Goal: Complete application form: Complete application form

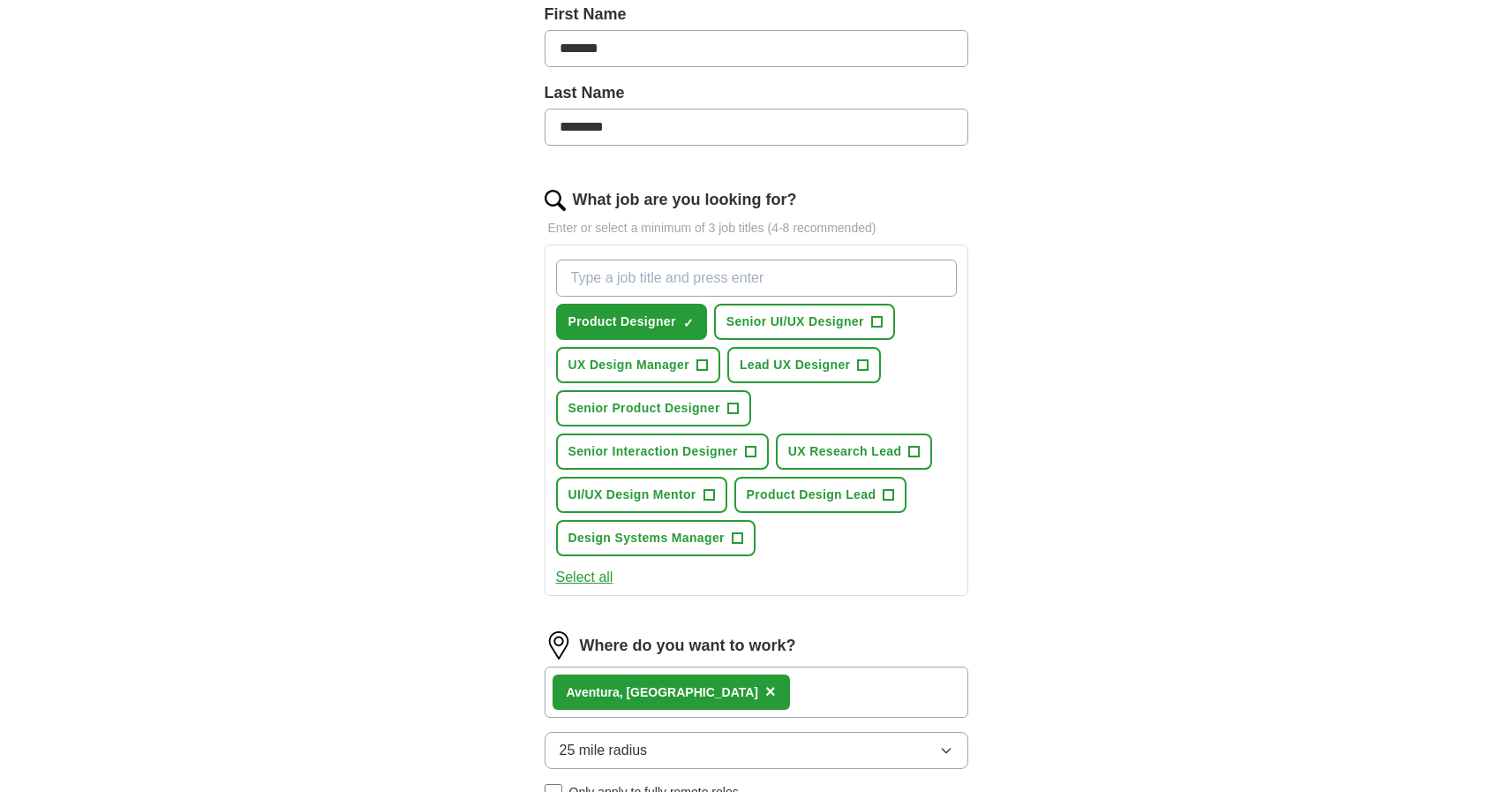
scroll to position [417, 0]
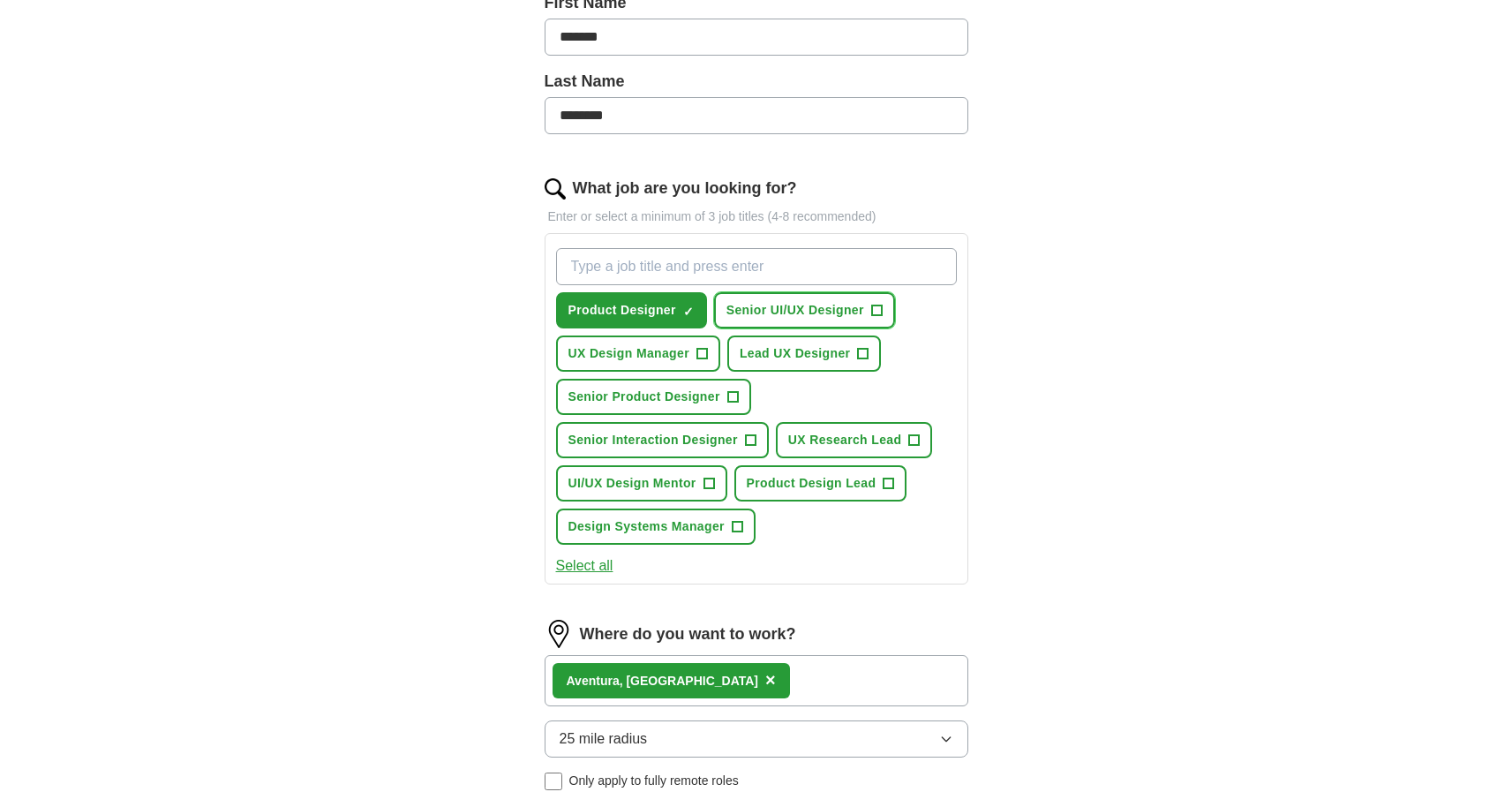
click at [877, 312] on span "+" at bounding box center [877, 311] width 11 height 14
click at [704, 357] on span "+" at bounding box center [701, 354] width 11 height 14
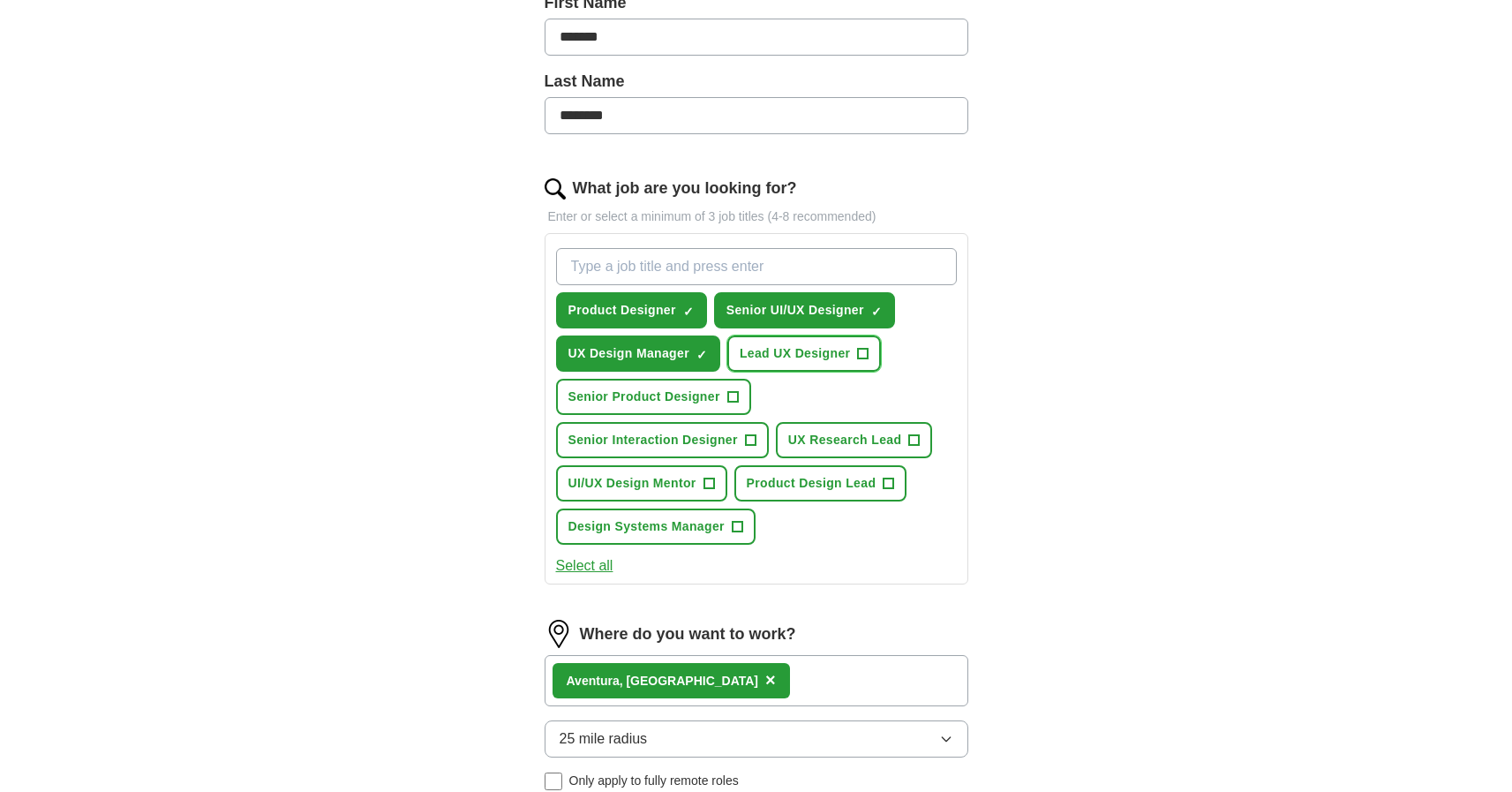
click at [807, 354] on span "Lead UX Designer" at bounding box center [795, 353] width 111 height 19
click at [651, 400] on span "Senior Product Designer" at bounding box center [644, 397] width 152 height 19
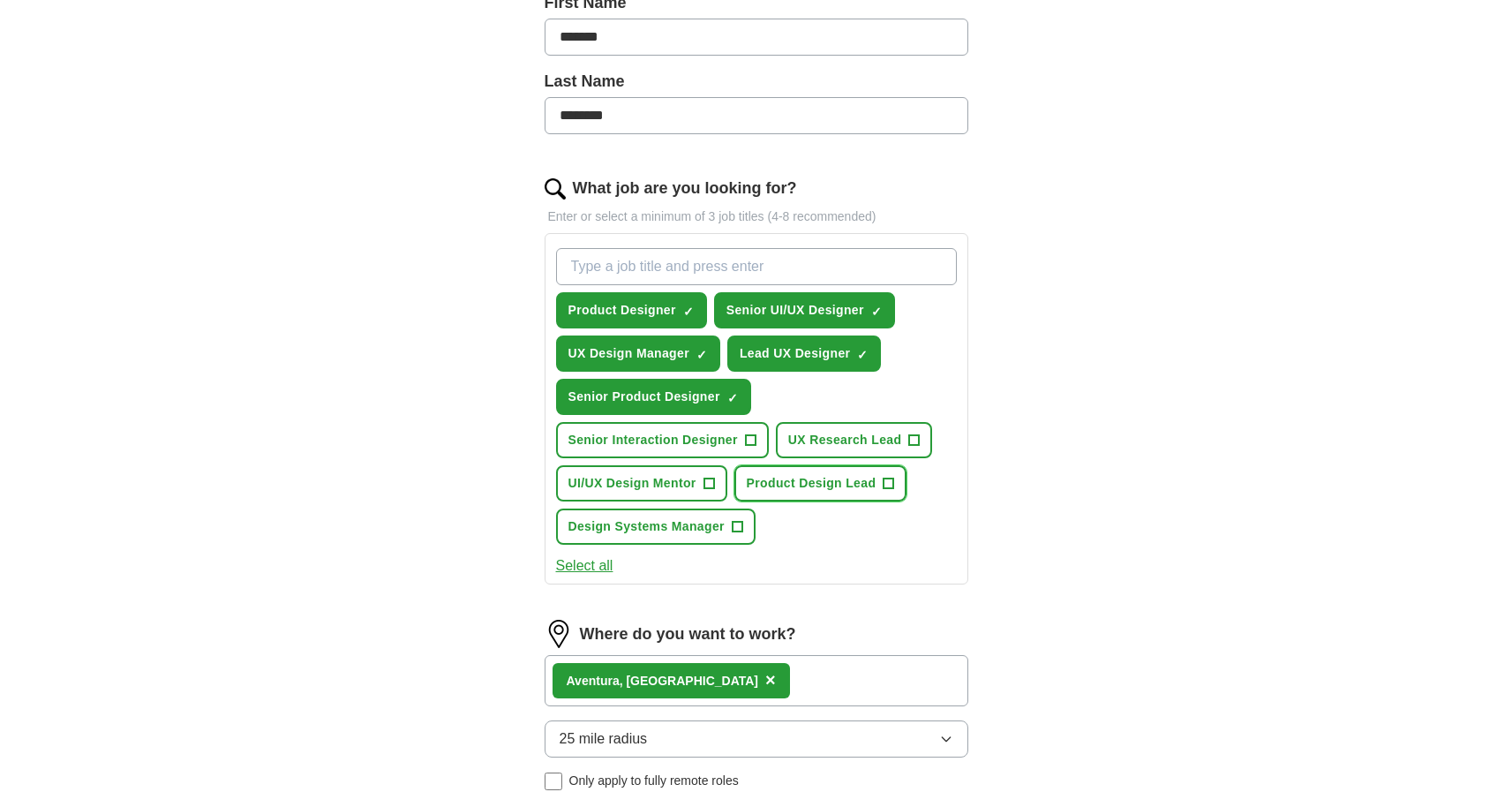
click at [812, 492] on span "Product Design Lead" at bounding box center [812, 483] width 130 height 19
click at [593, 570] on button "Select all" at bounding box center [585, 566] width 58 height 21
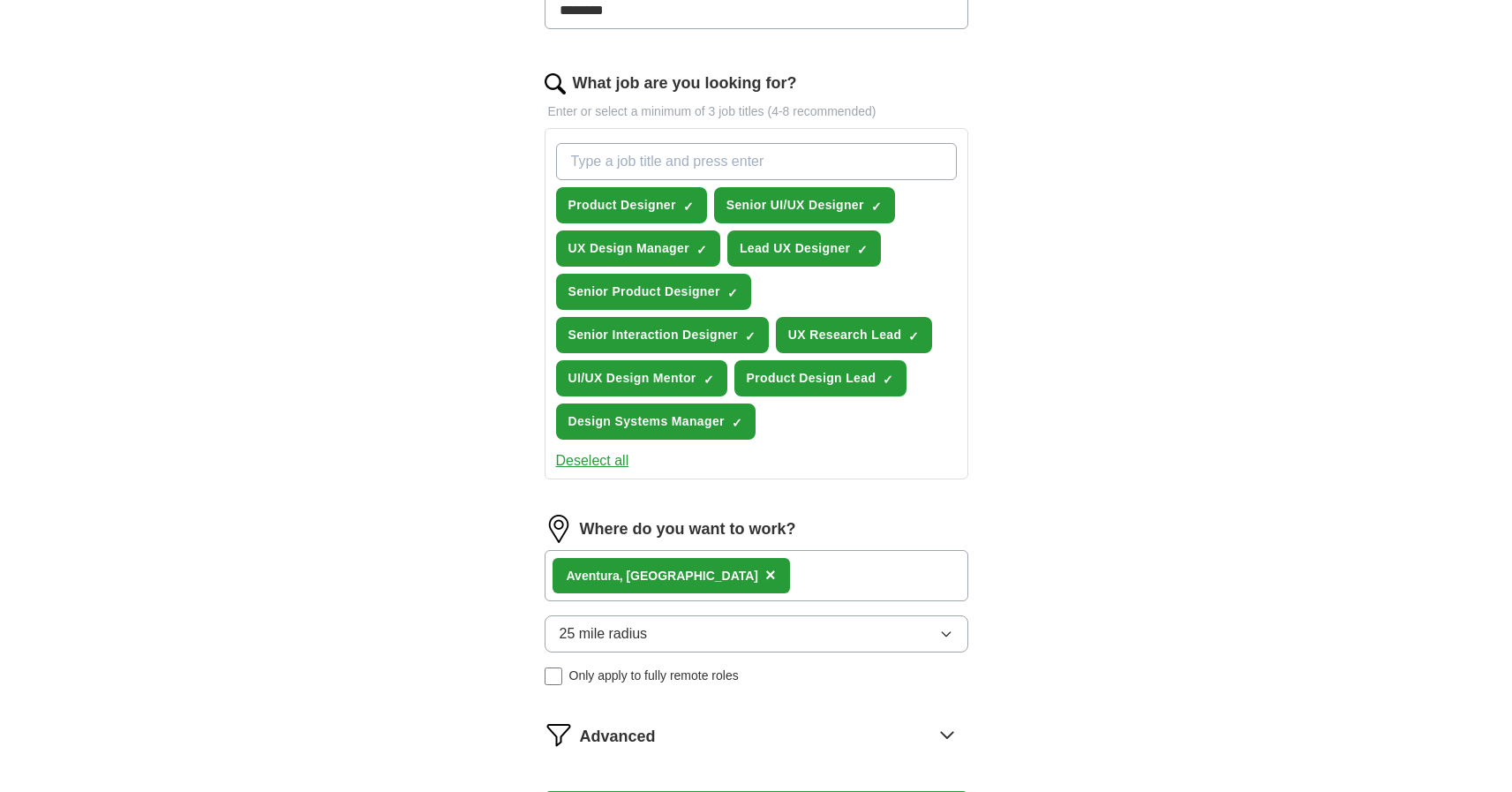
scroll to position [507, 0]
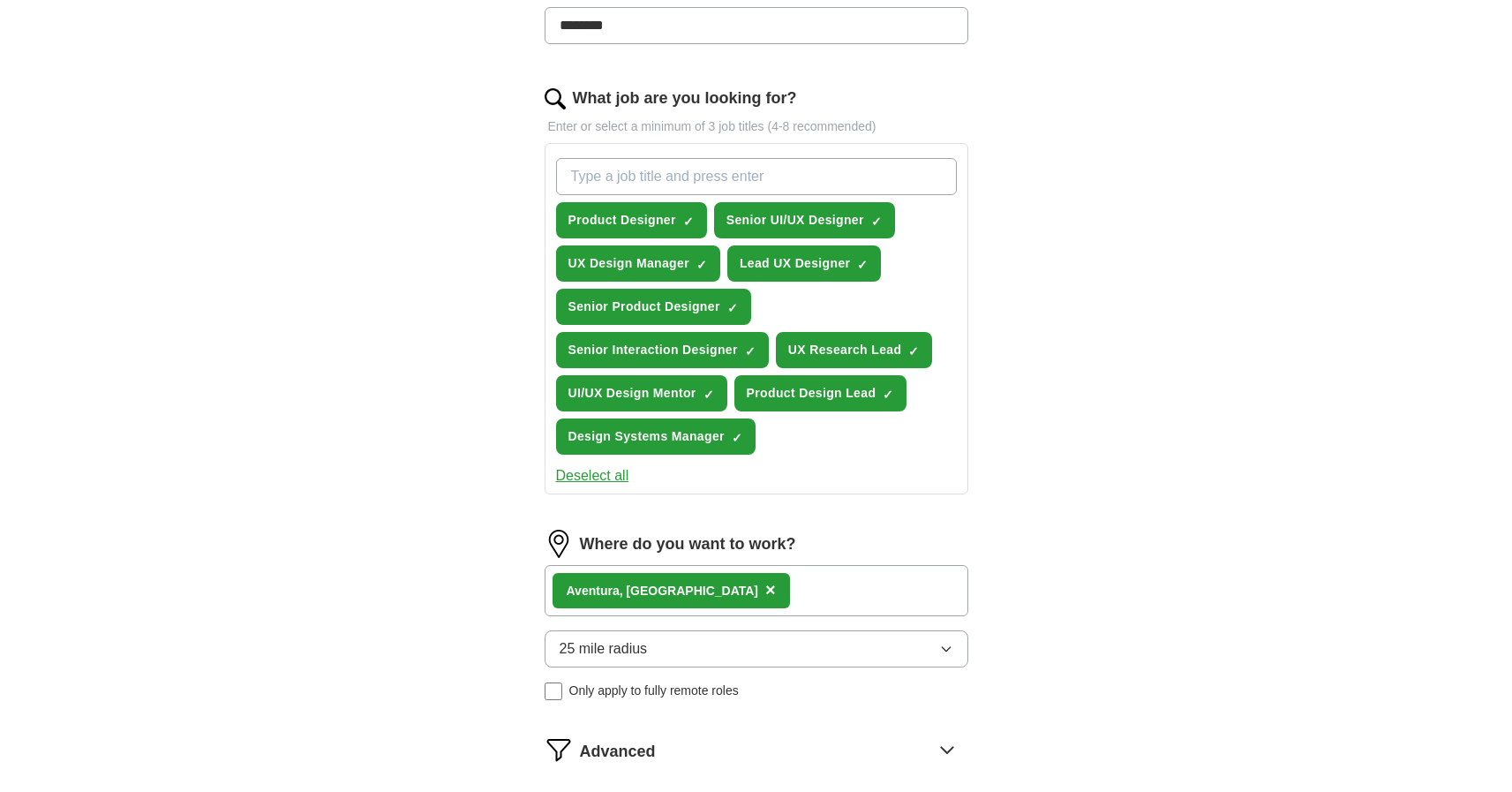
click at [634, 174] on input "What job are you looking for?" at bounding box center [757, 176] width 401 height 37
click at [1053, 248] on div "ApplyIQ Let ApplyIQ do the hard work of searching and applying for jobs. Just t…" at bounding box center [756, 218] width 1130 height 1344
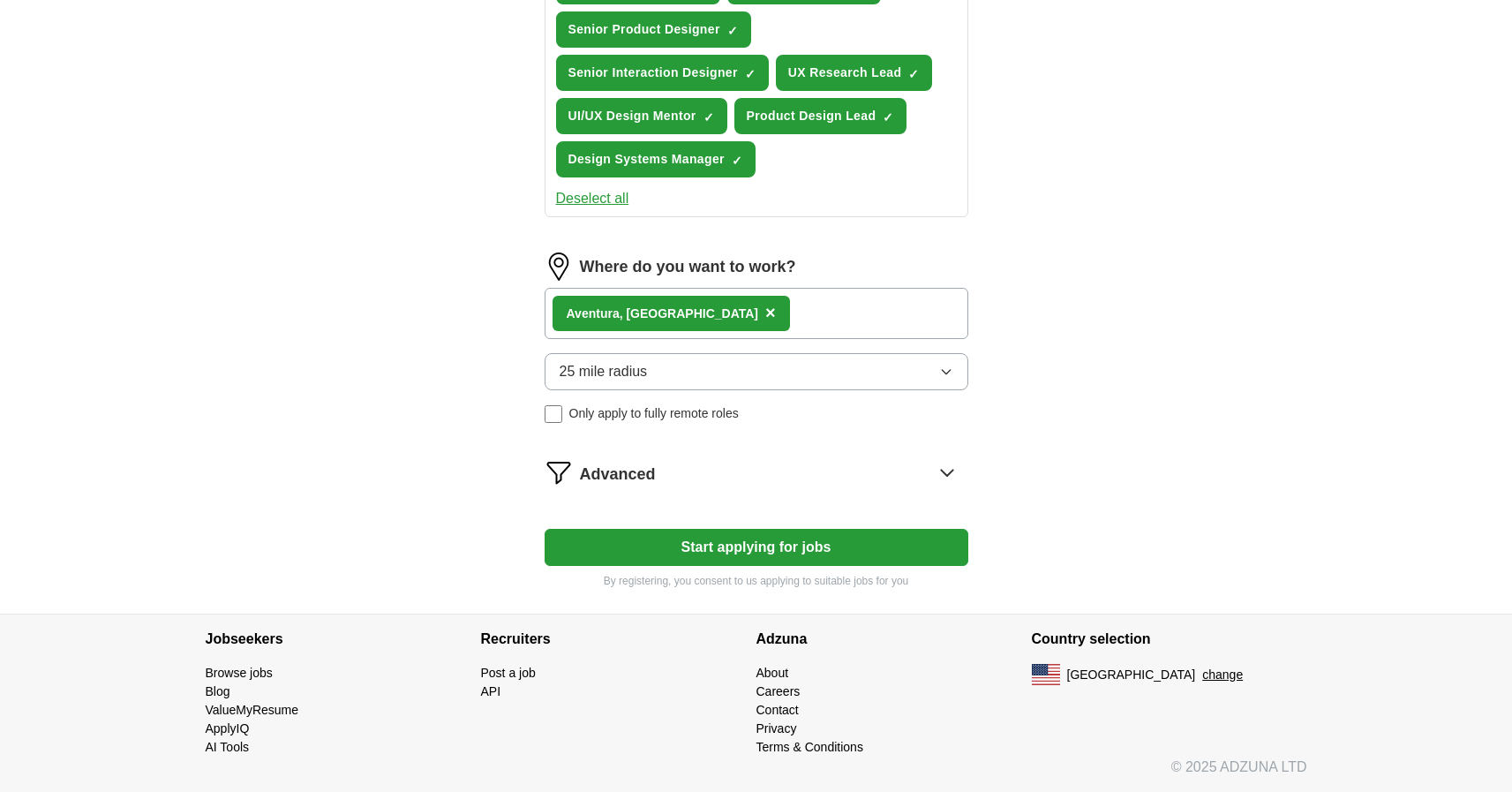
click at [940, 372] on icon "button" at bounding box center [946, 372] width 14 height 14
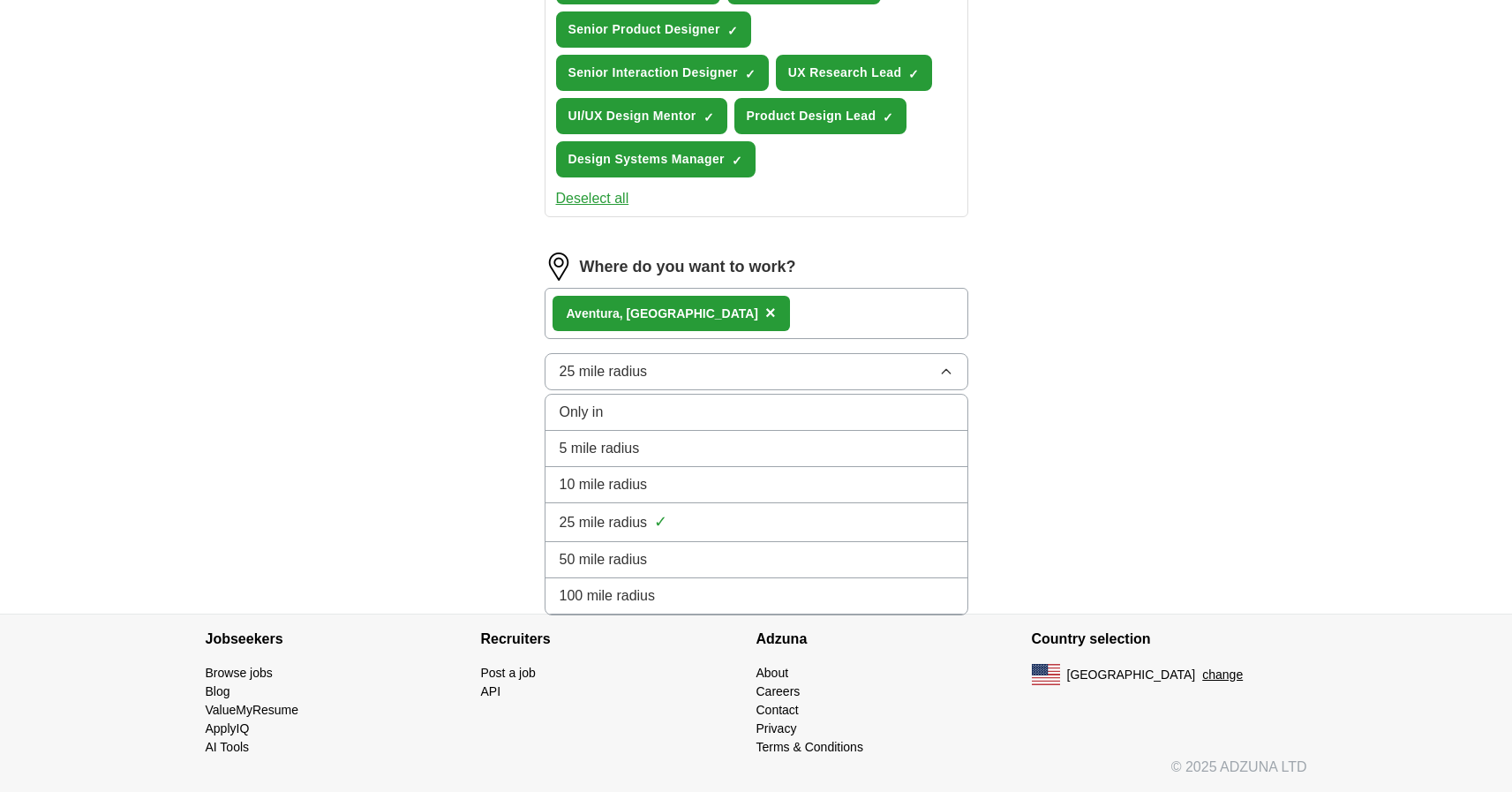
click at [675, 563] on div "50 mile radius" at bounding box center [756, 560] width 394 height 21
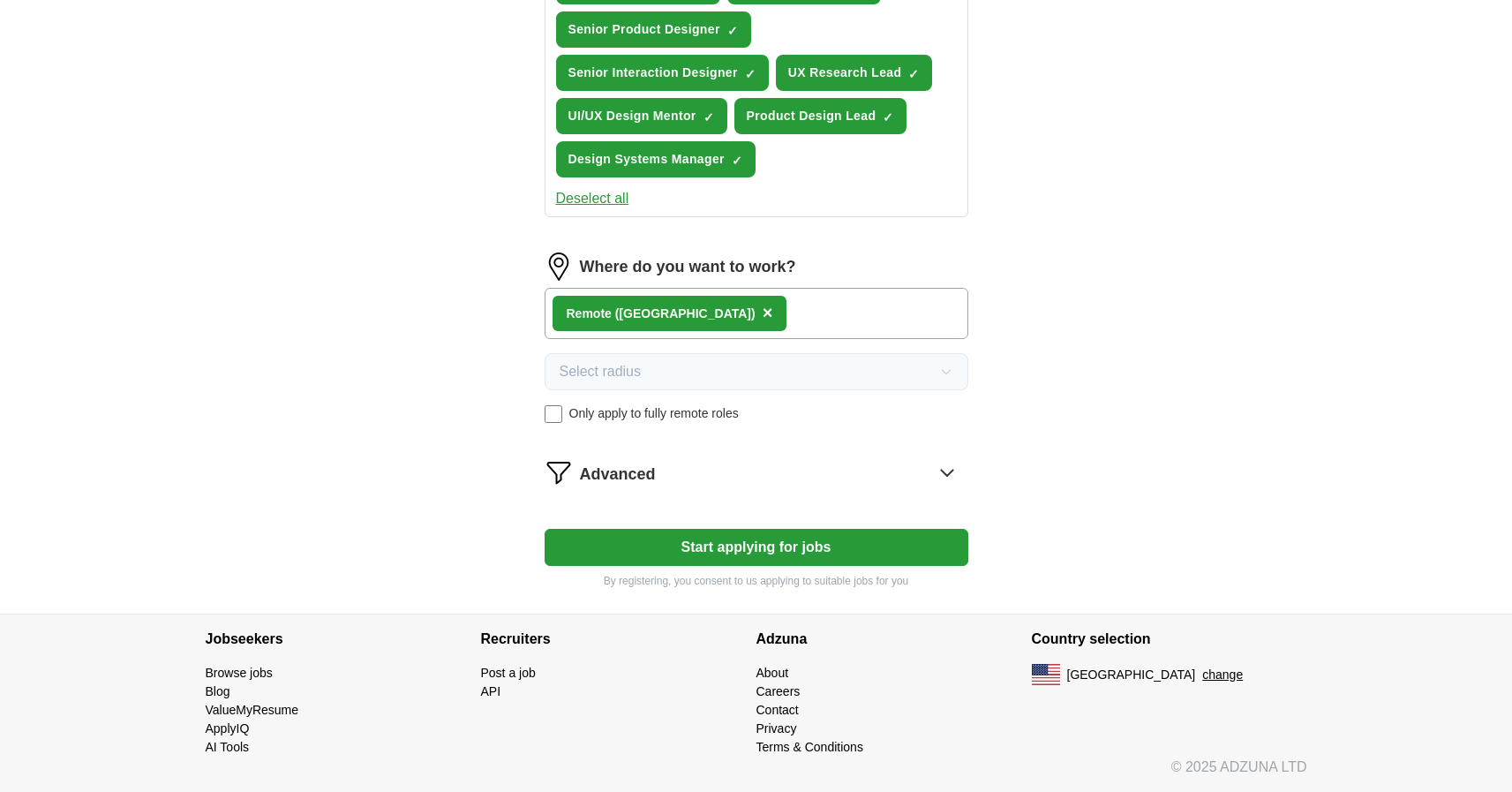
click at [706, 318] on div "Remote (US) ×" at bounding box center [756, 313] width 424 height 51
click at [709, 310] on div "Aventura, FL ×" at bounding box center [756, 313] width 424 height 51
click at [944, 473] on icon at bounding box center [947, 473] width 12 height 6
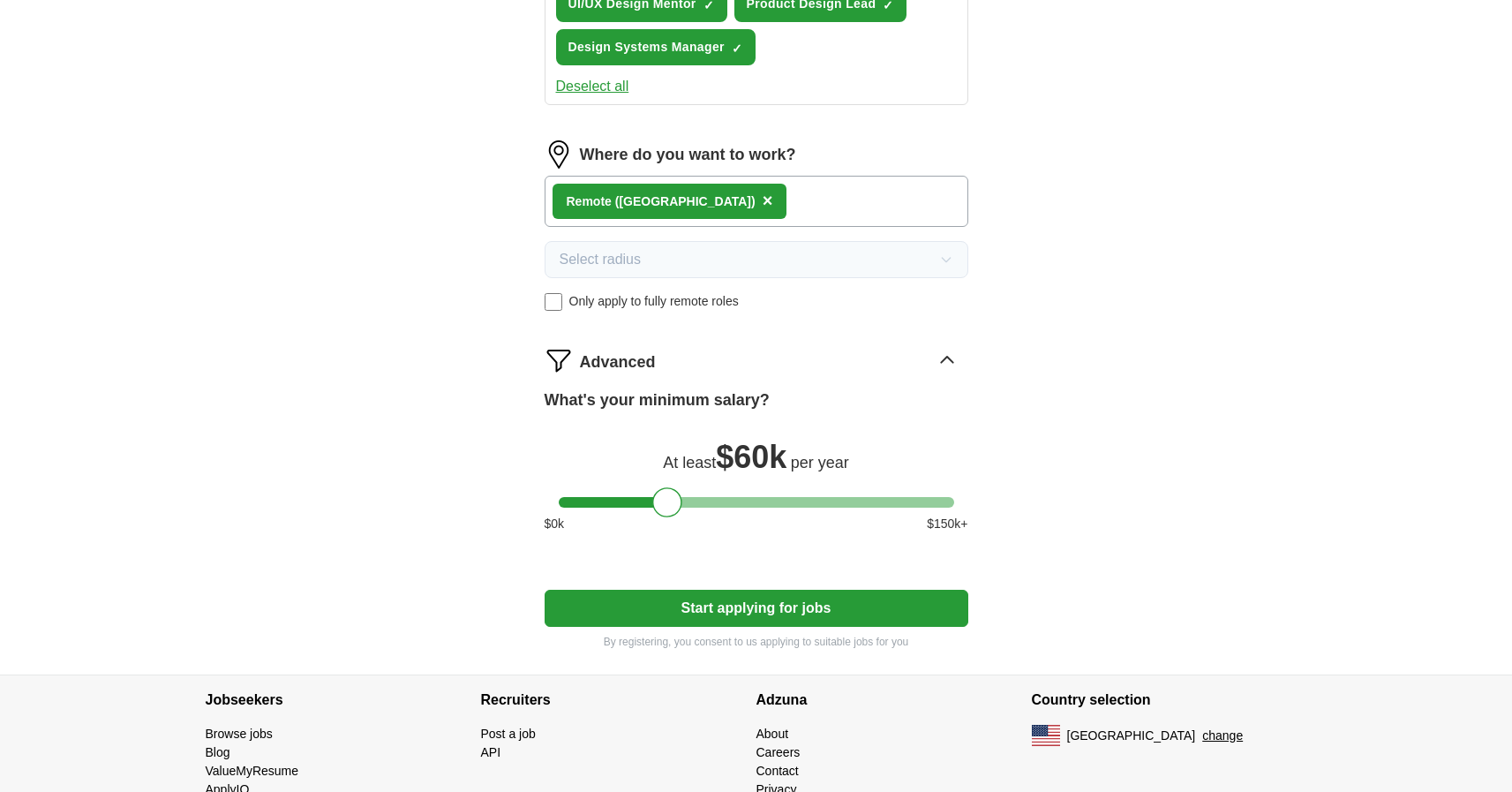
scroll to position [958, 0]
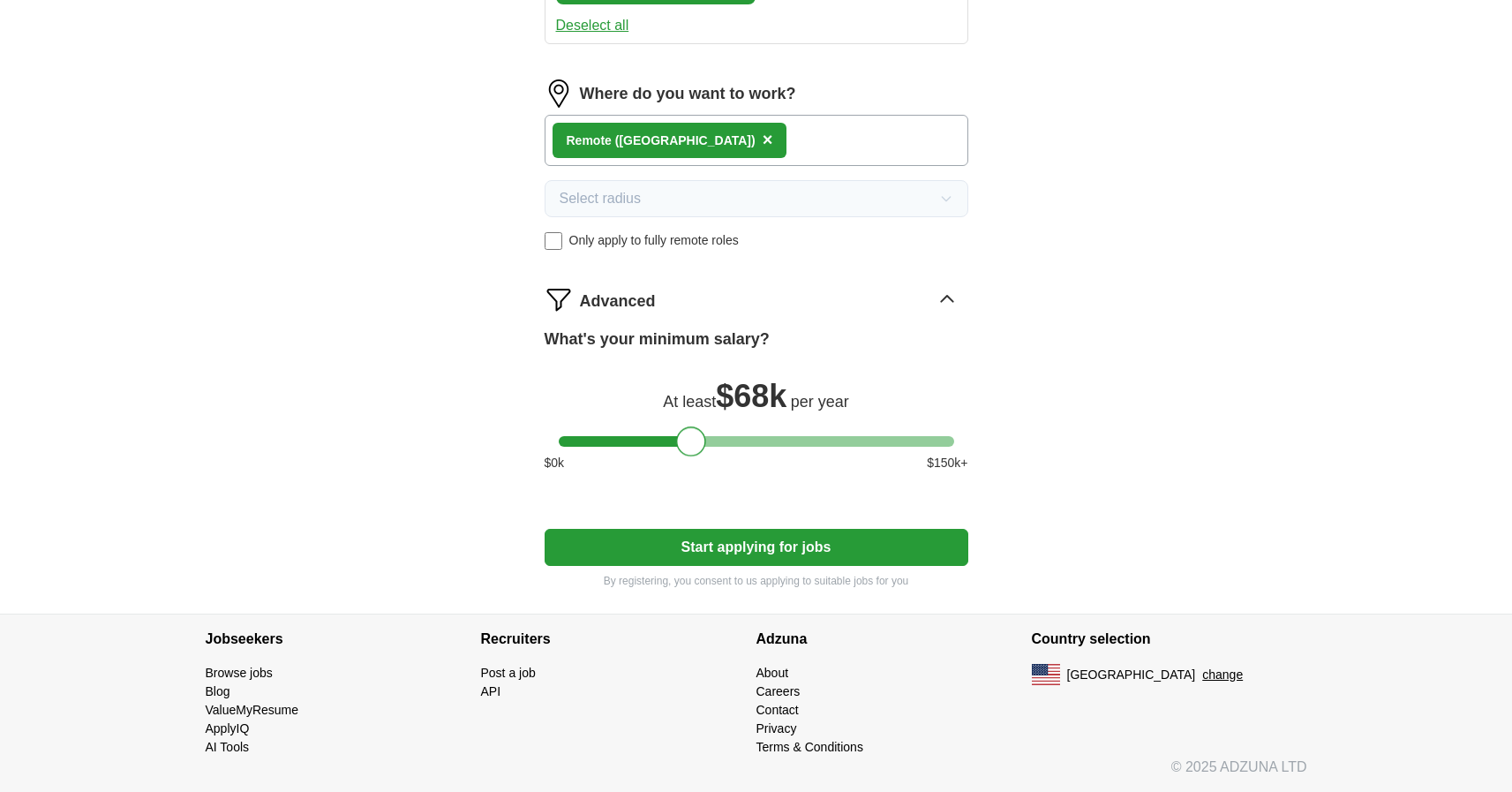
drag, startPoint x: 664, startPoint y: 442, endPoint x: 688, endPoint y: 441, distance: 24.0
click at [688, 441] on div at bounding box center [691, 442] width 30 height 30
click at [696, 440] on div at bounding box center [697, 442] width 30 height 30
click at [695, 438] on div at bounding box center [694, 442] width 30 height 30
click at [803, 550] on button "Start applying for jobs" at bounding box center [756, 547] width 424 height 37
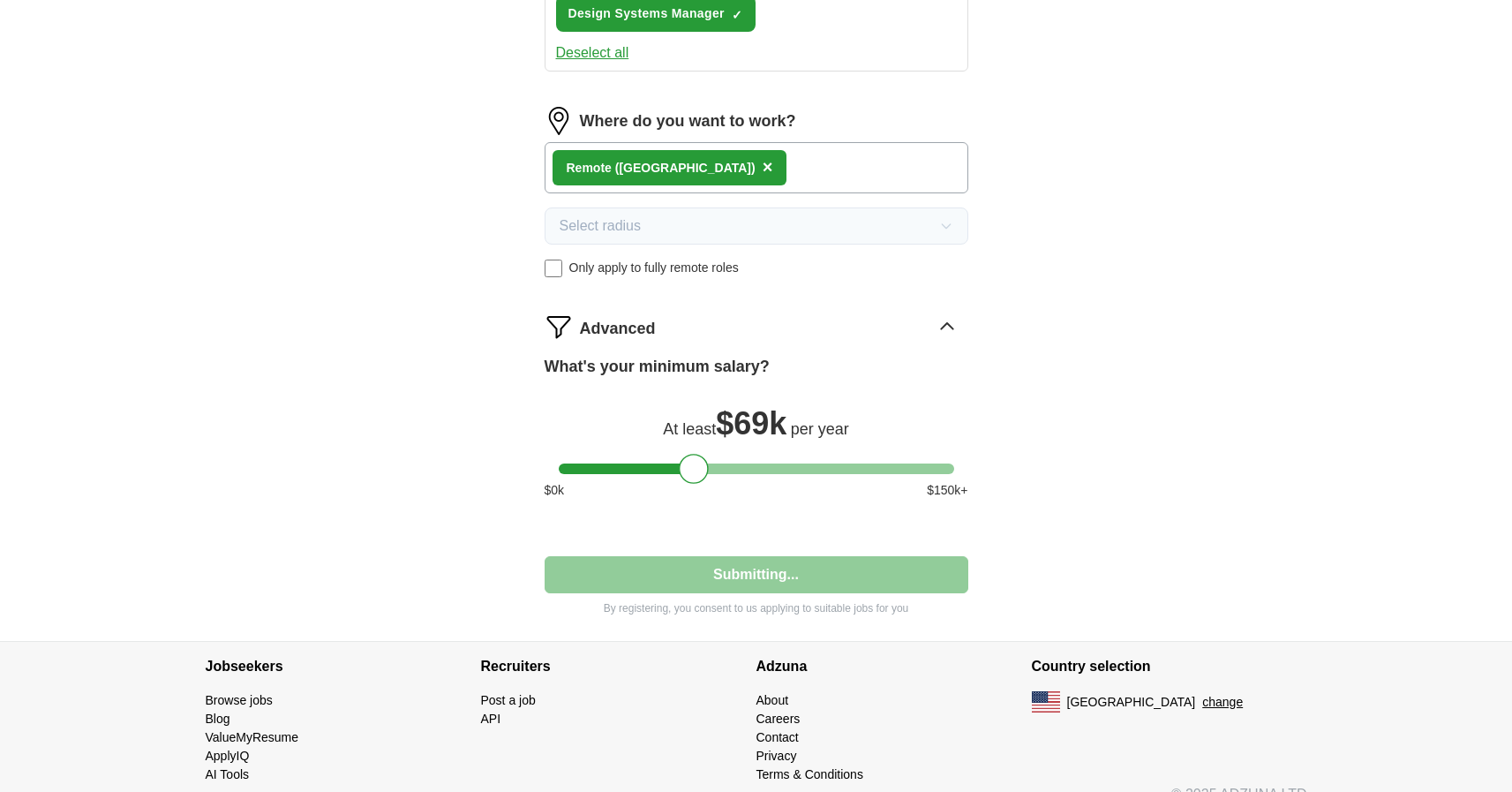
select select "**"
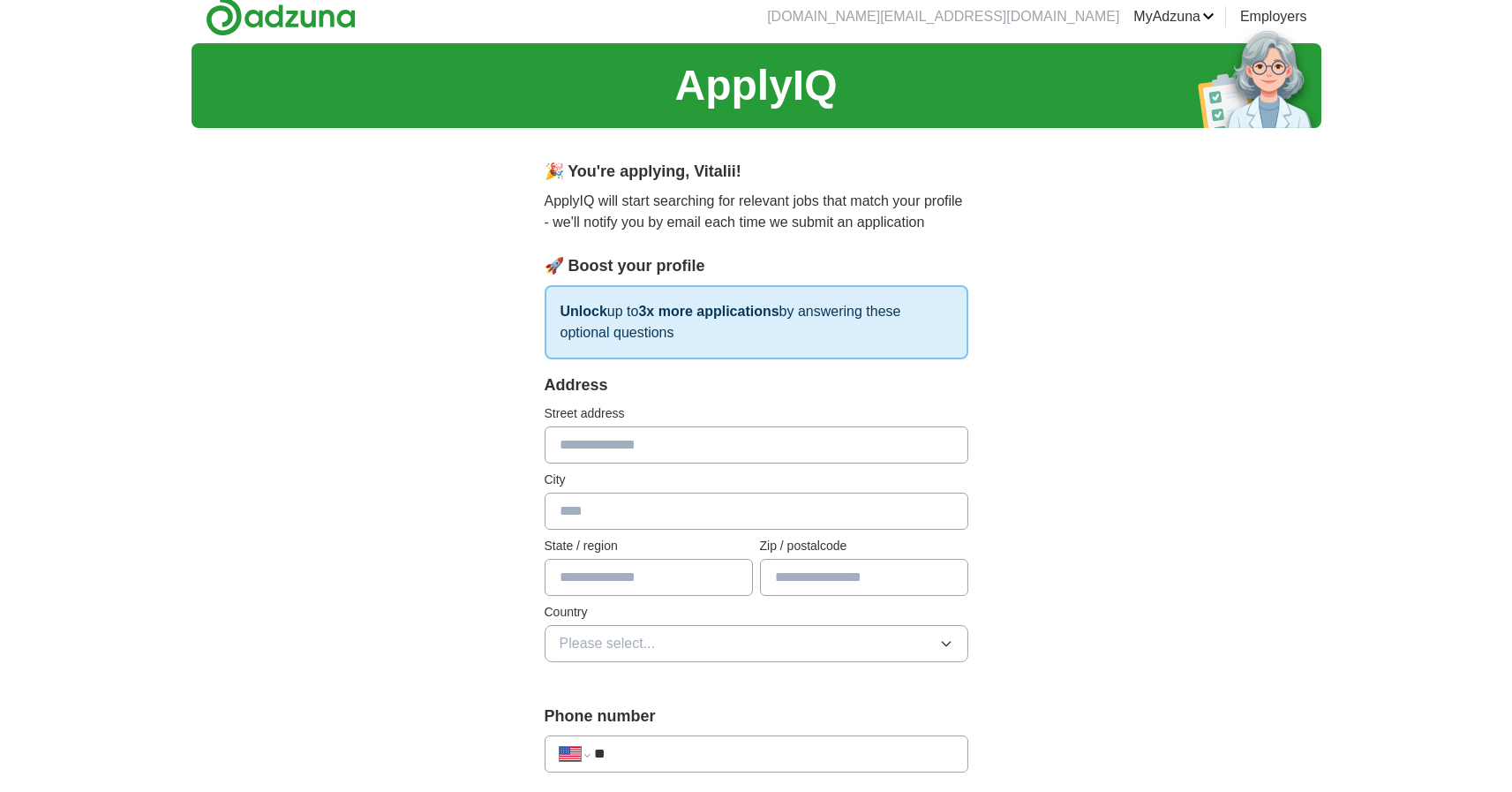
scroll to position [0, 0]
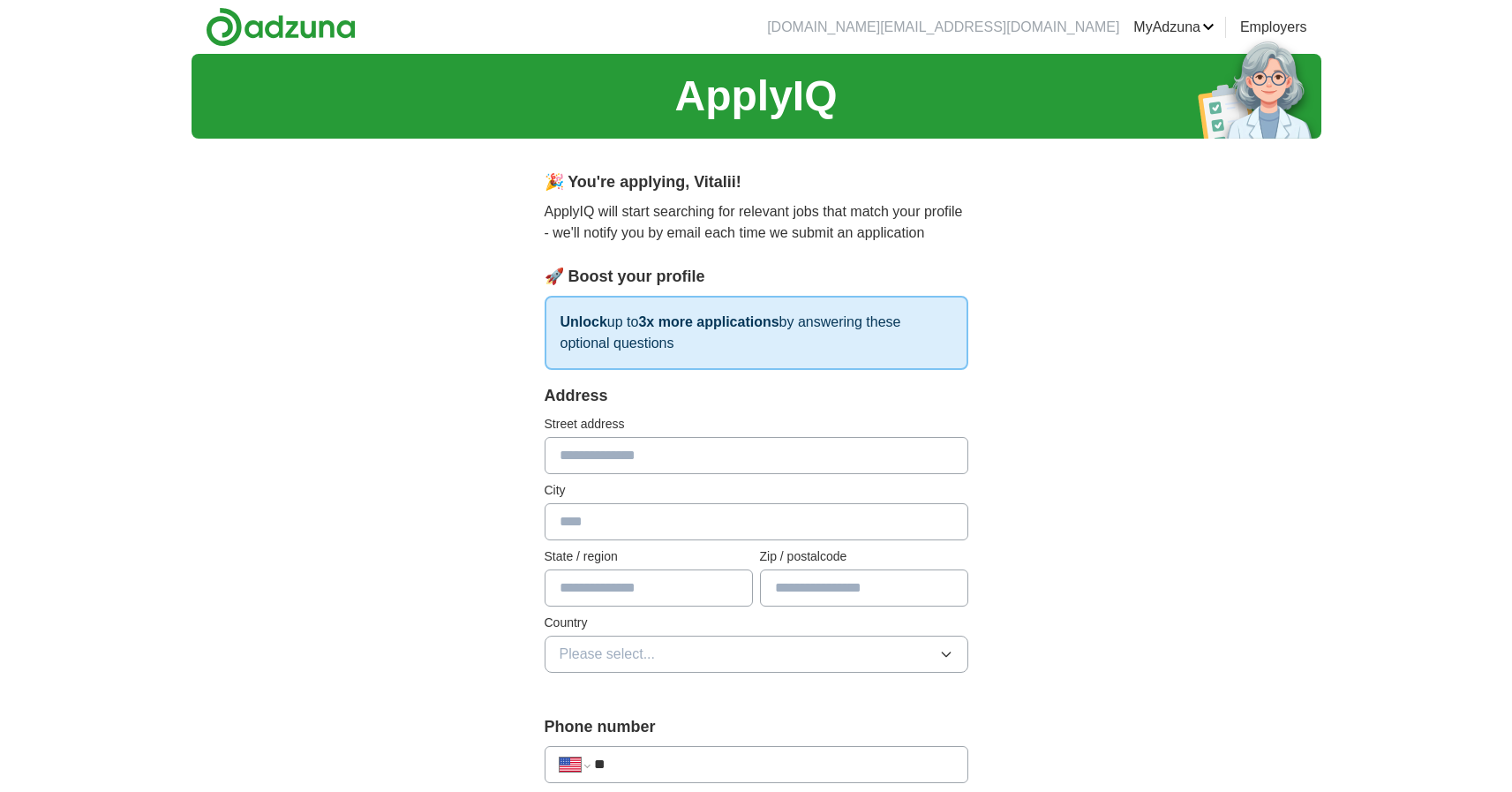
click at [681, 456] on input "text" at bounding box center [756, 455] width 424 height 37
type input "**********"
type input "********"
type input "**"
type input "*****"
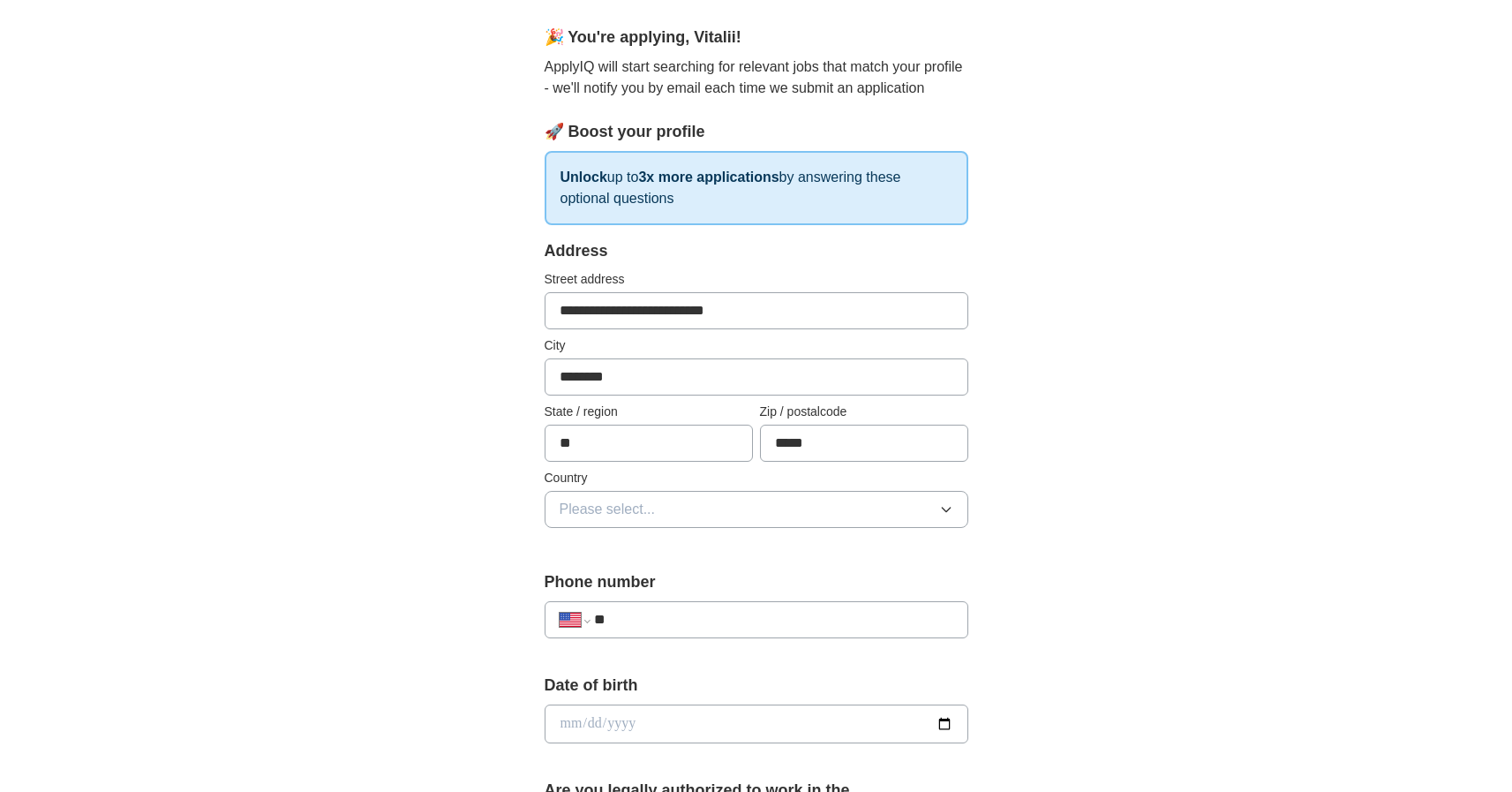
scroll to position [163, 0]
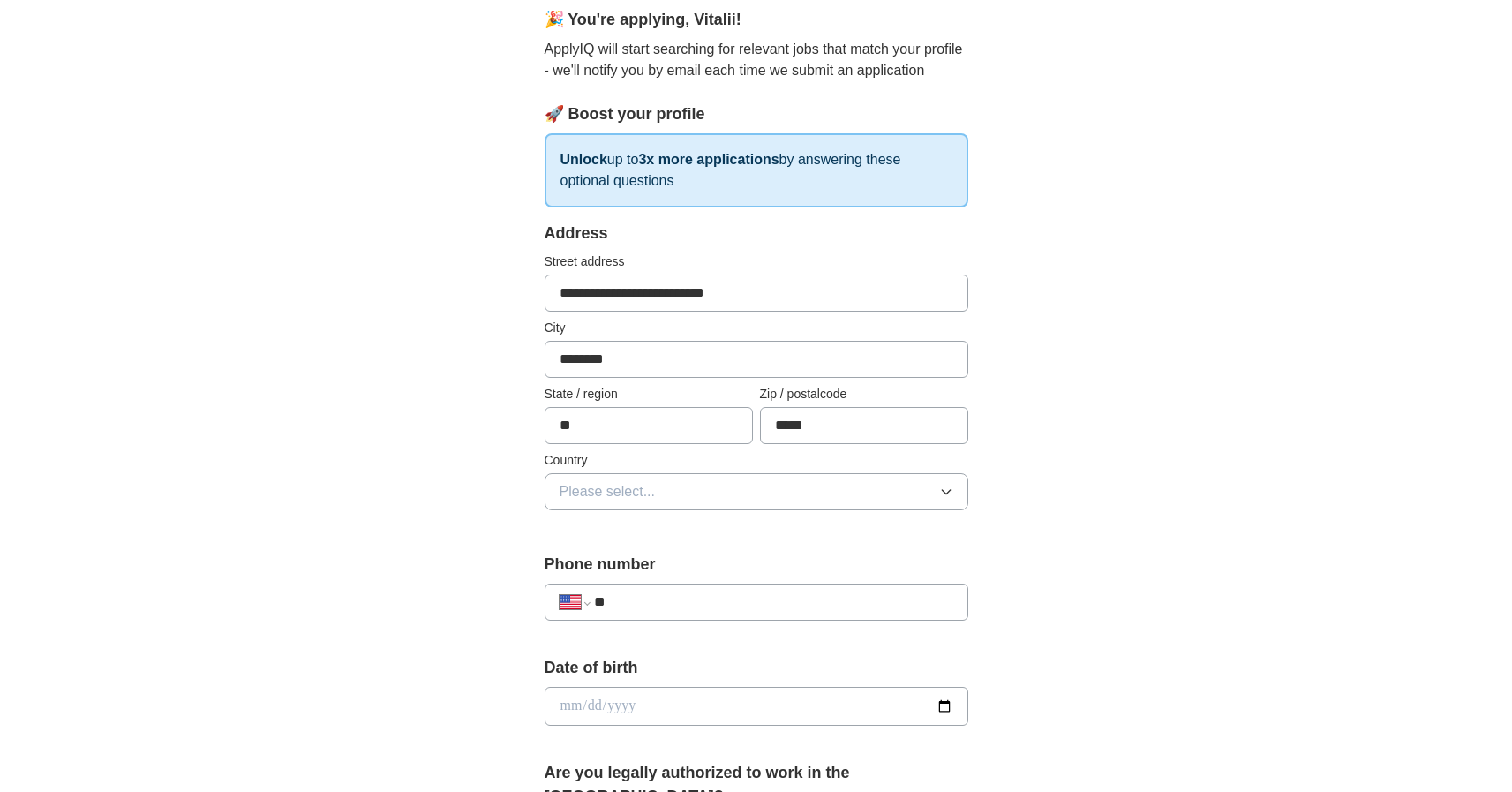
click at [679, 493] on button "Please select..." at bounding box center [756, 491] width 424 height 37
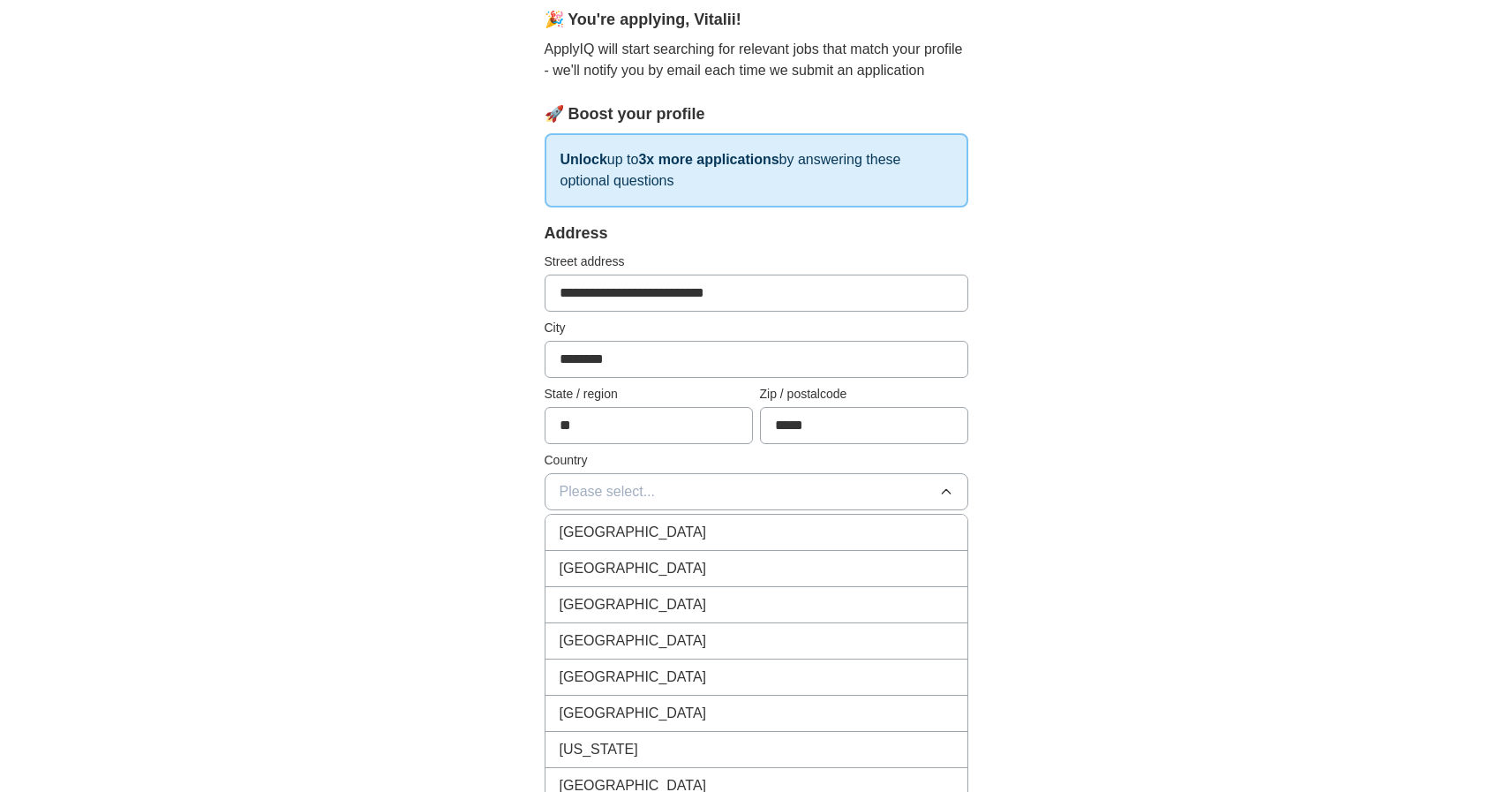
click at [645, 571] on div "United States" at bounding box center [756, 568] width 394 height 21
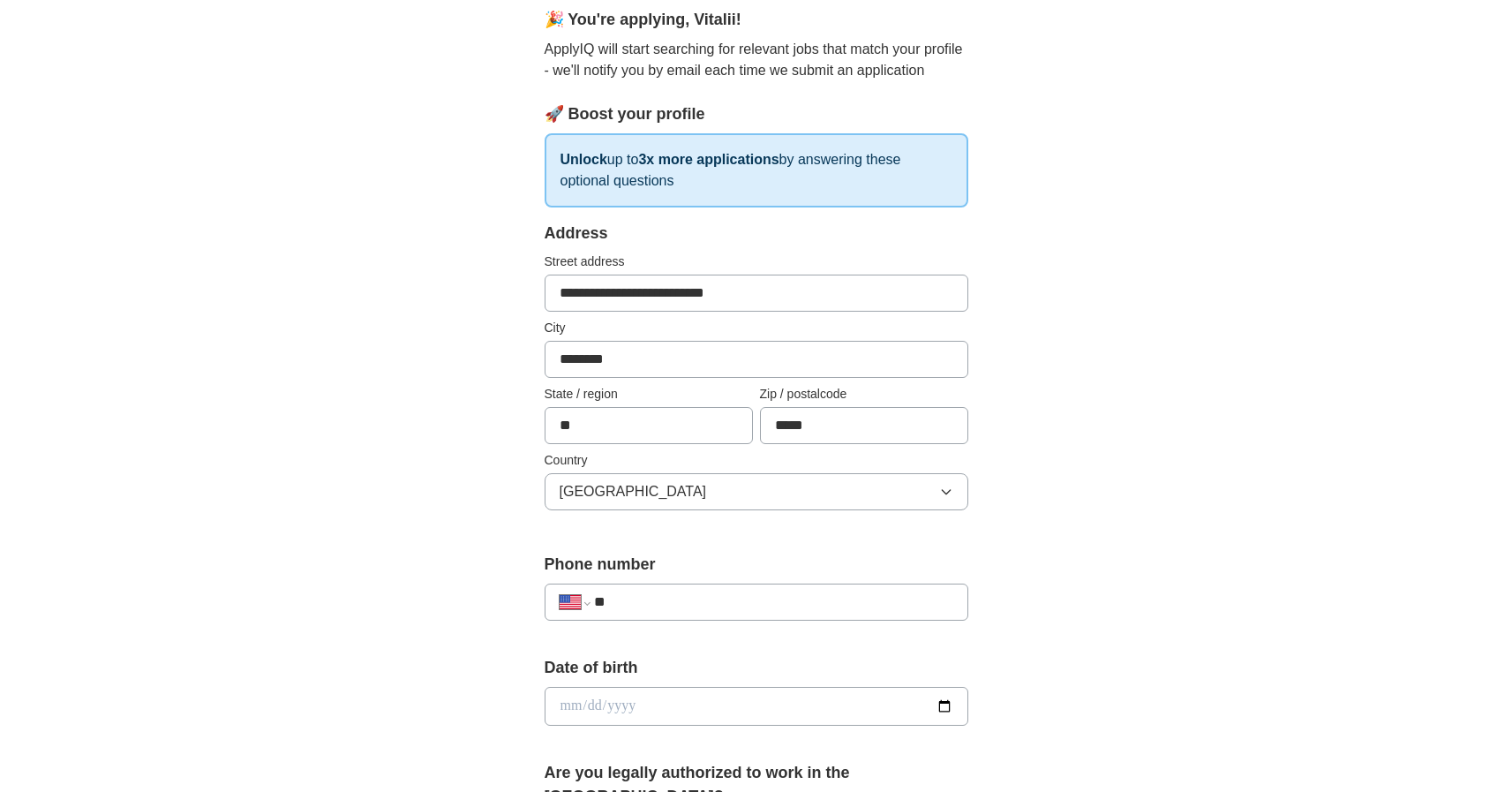
click at [1125, 521] on div "**********" at bounding box center [756, 695] width 1130 height 1608
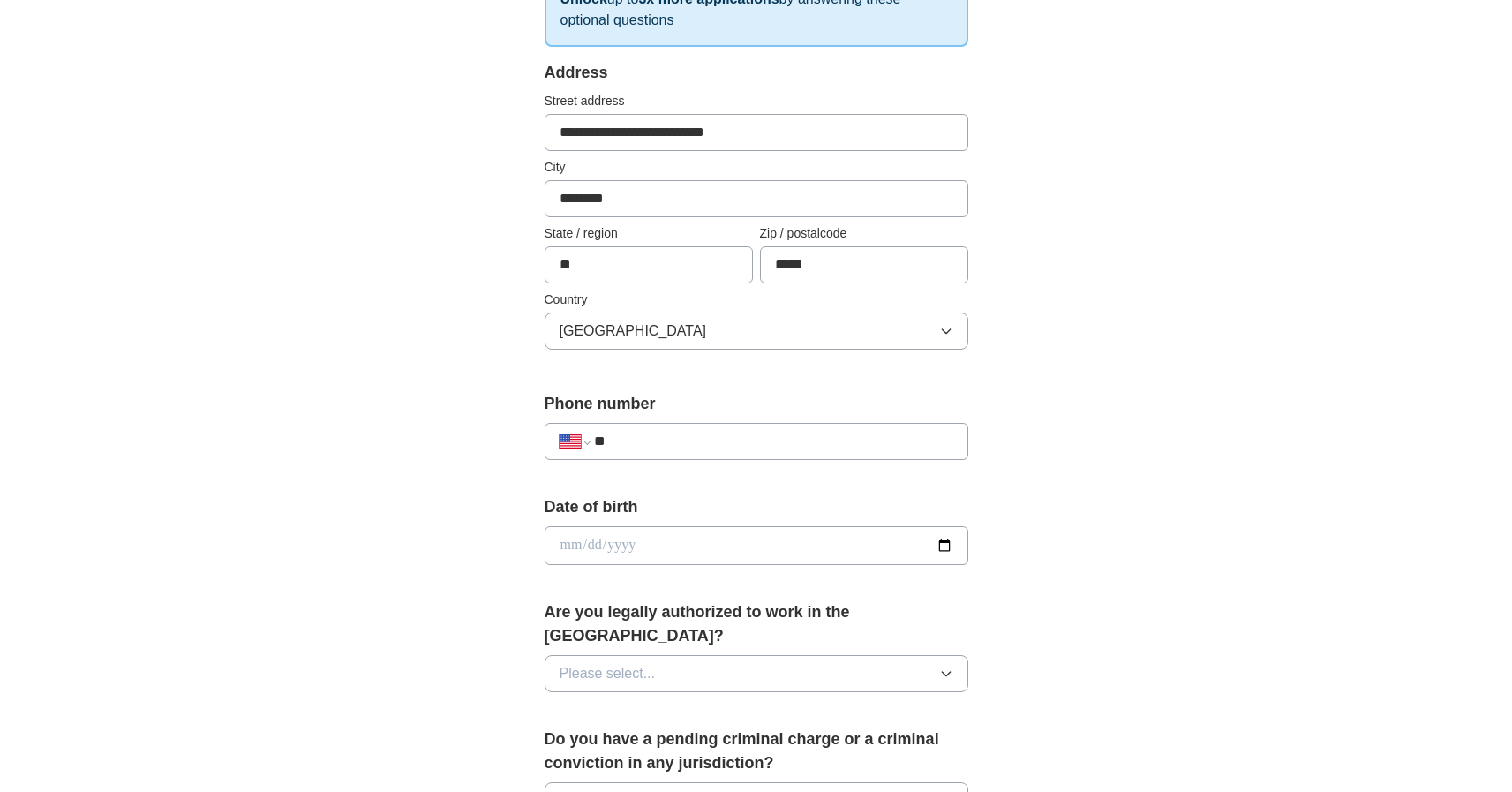
scroll to position [328, 0]
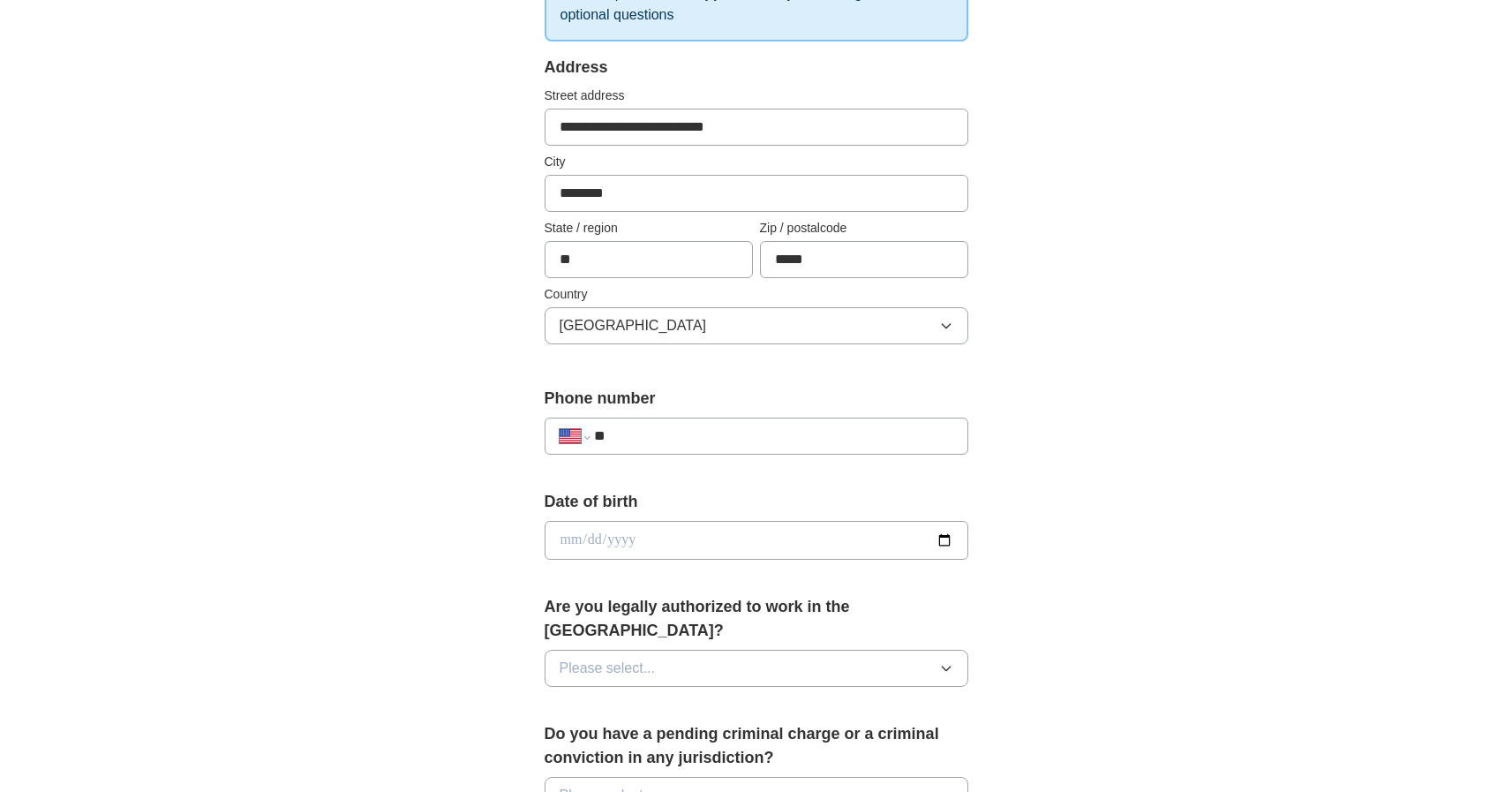
click at [711, 538] on input "date" at bounding box center [756, 540] width 424 height 39
click at [711, 439] on input "**" at bounding box center [773, 436] width 358 height 21
click at [712, 435] on input "**" at bounding box center [773, 436] width 358 height 21
type input "**********"
click at [1204, 463] on div "**********" at bounding box center [756, 530] width 1130 height 1608
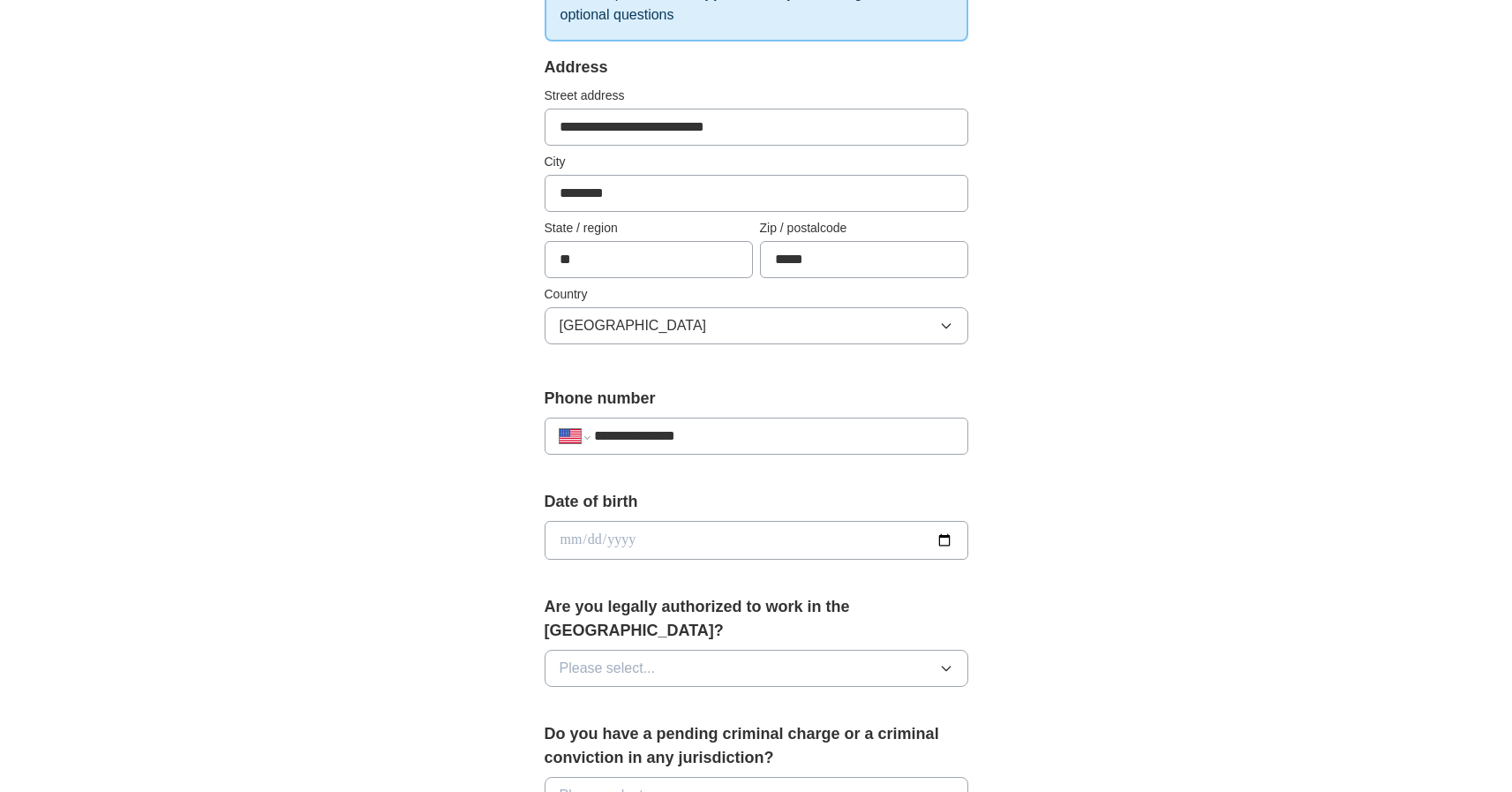
click at [644, 542] on input "date" at bounding box center [756, 540] width 424 height 39
type input "**********"
click at [1152, 539] on div "**********" at bounding box center [756, 530] width 1130 height 1608
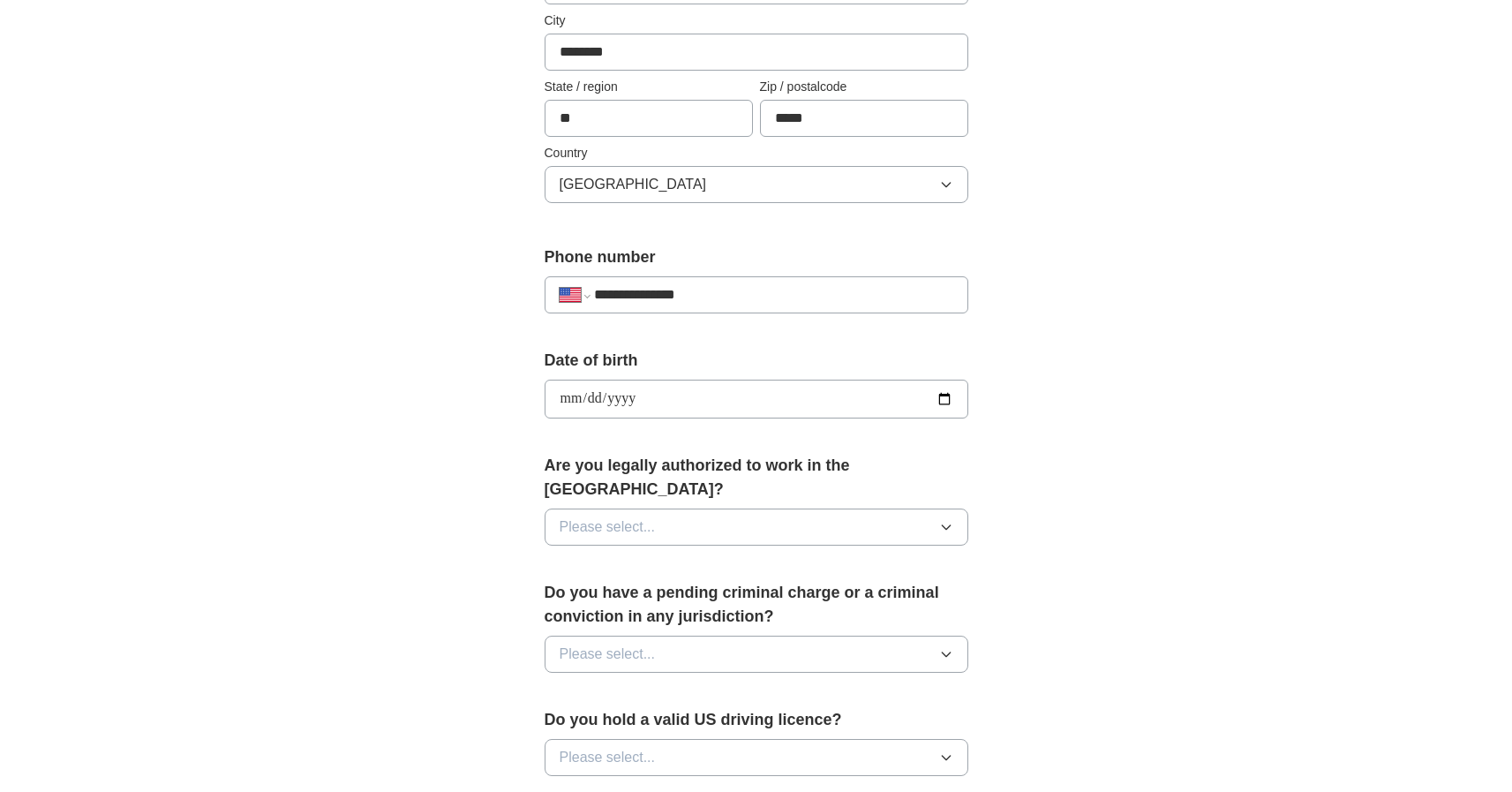
scroll to position [492, 0]
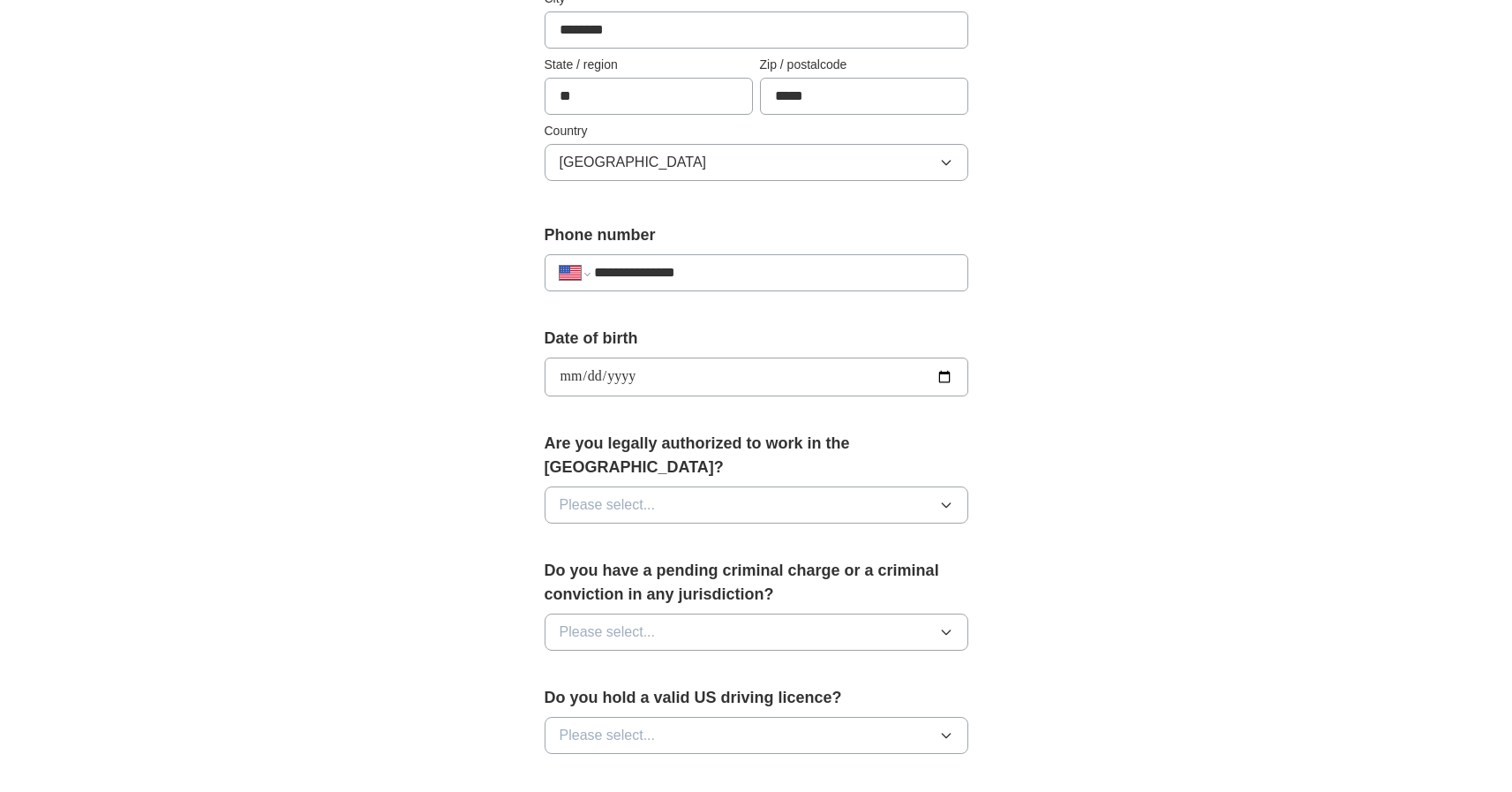
click at [737, 487] on button "Please select..." at bounding box center [756, 505] width 424 height 37
click at [605, 535] on div "Yes" at bounding box center [756, 545] width 394 height 21
click at [639, 621] on span "Please select..." at bounding box center [607, 631] width 96 height 21
drag, startPoint x: 586, startPoint y: 681, endPoint x: 577, endPoint y: 679, distance: 9.2
click at [586, 698] on div "No" at bounding box center [756, 708] width 394 height 21
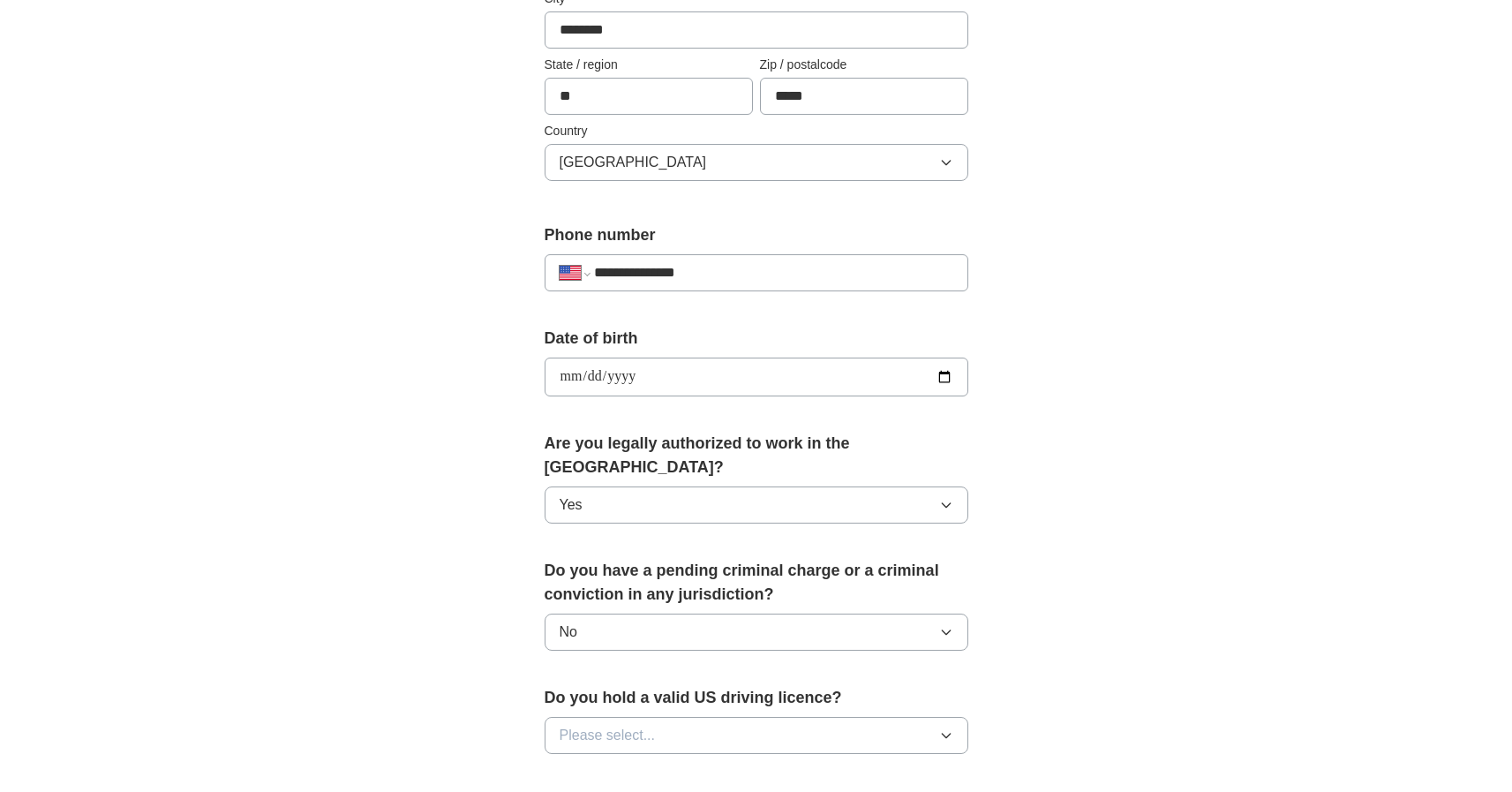
click at [426, 619] on div "**********" at bounding box center [756, 366] width 1130 height 1608
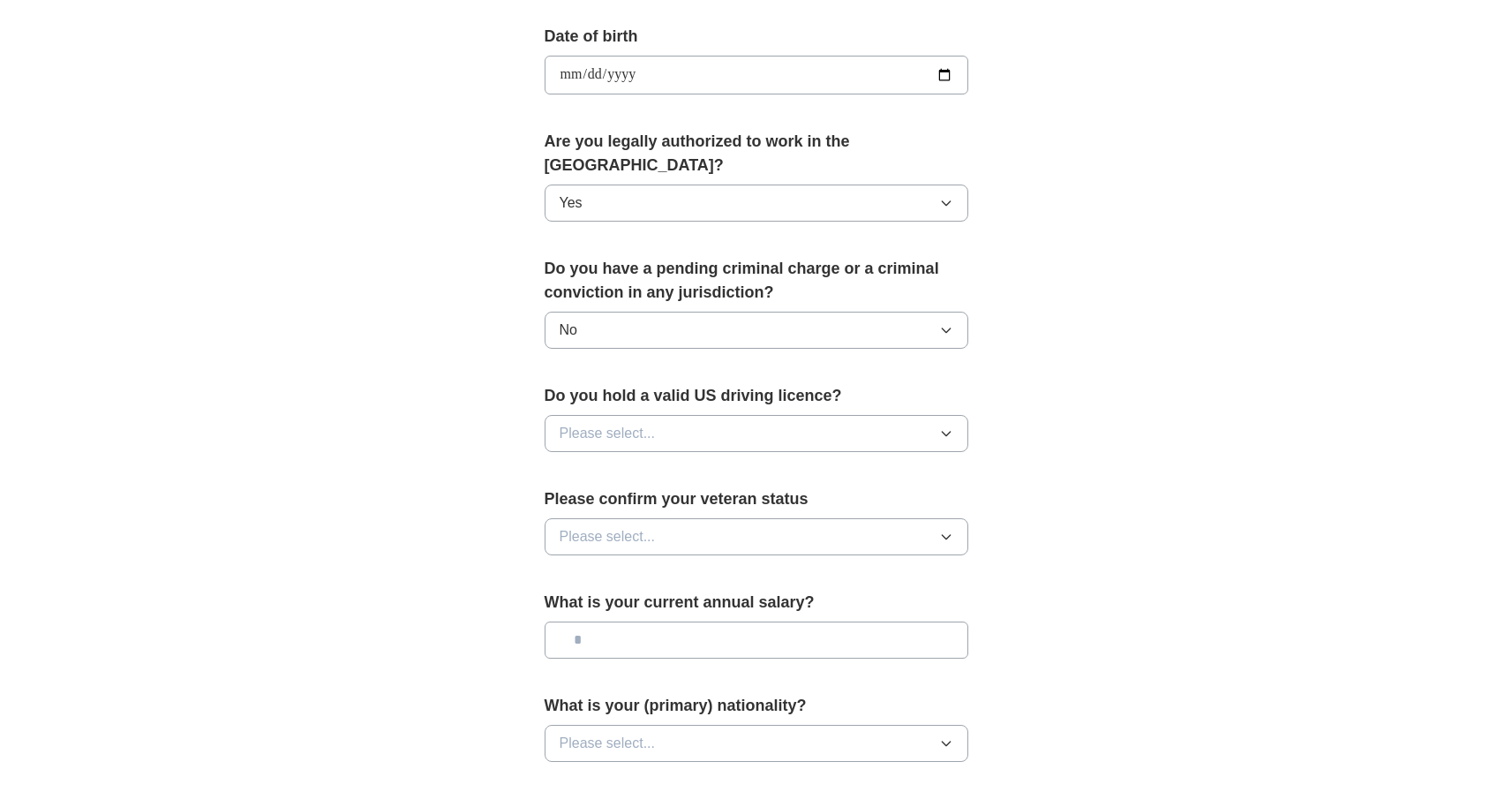
scroll to position [818, 0]
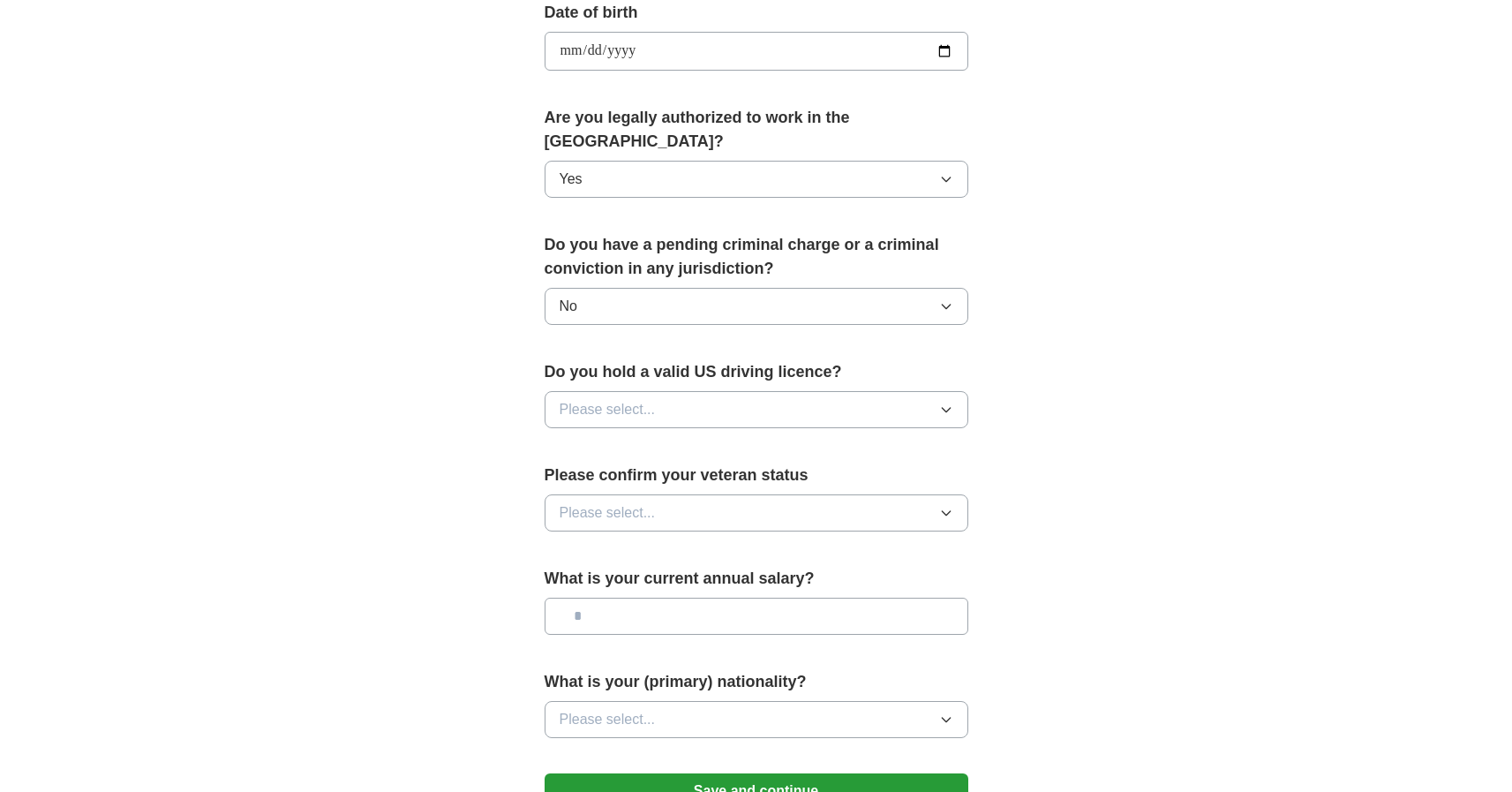
click at [620, 399] on span "Please select..." at bounding box center [607, 409] width 96 height 21
click at [587, 440] on div "Yes" at bounding box center [756, 450] width 394 height 21
click at [614, 503] on span "Please select..." at bounding box center [607, 513] width 96 height 21
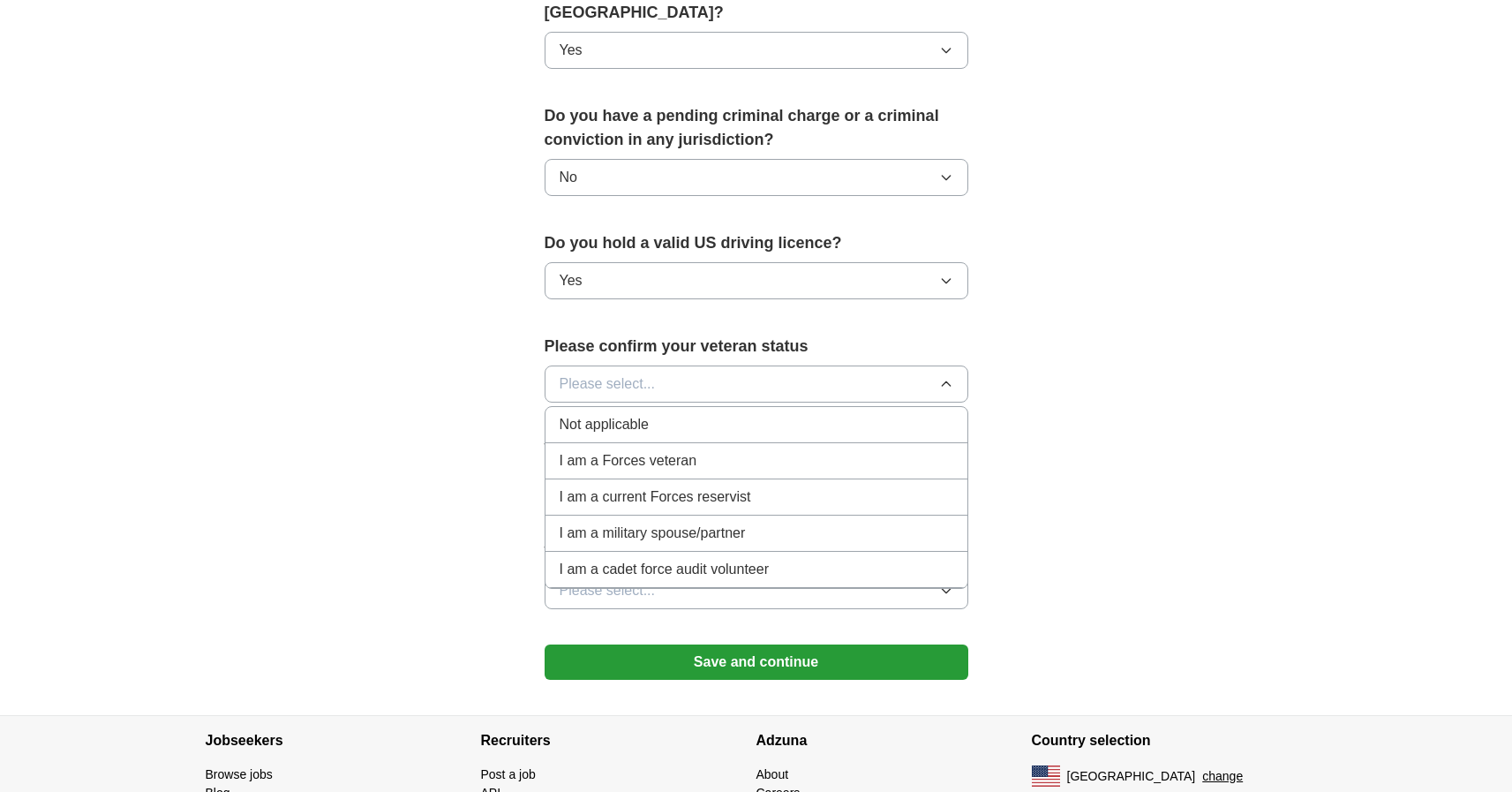
scroll to position [979, 0]
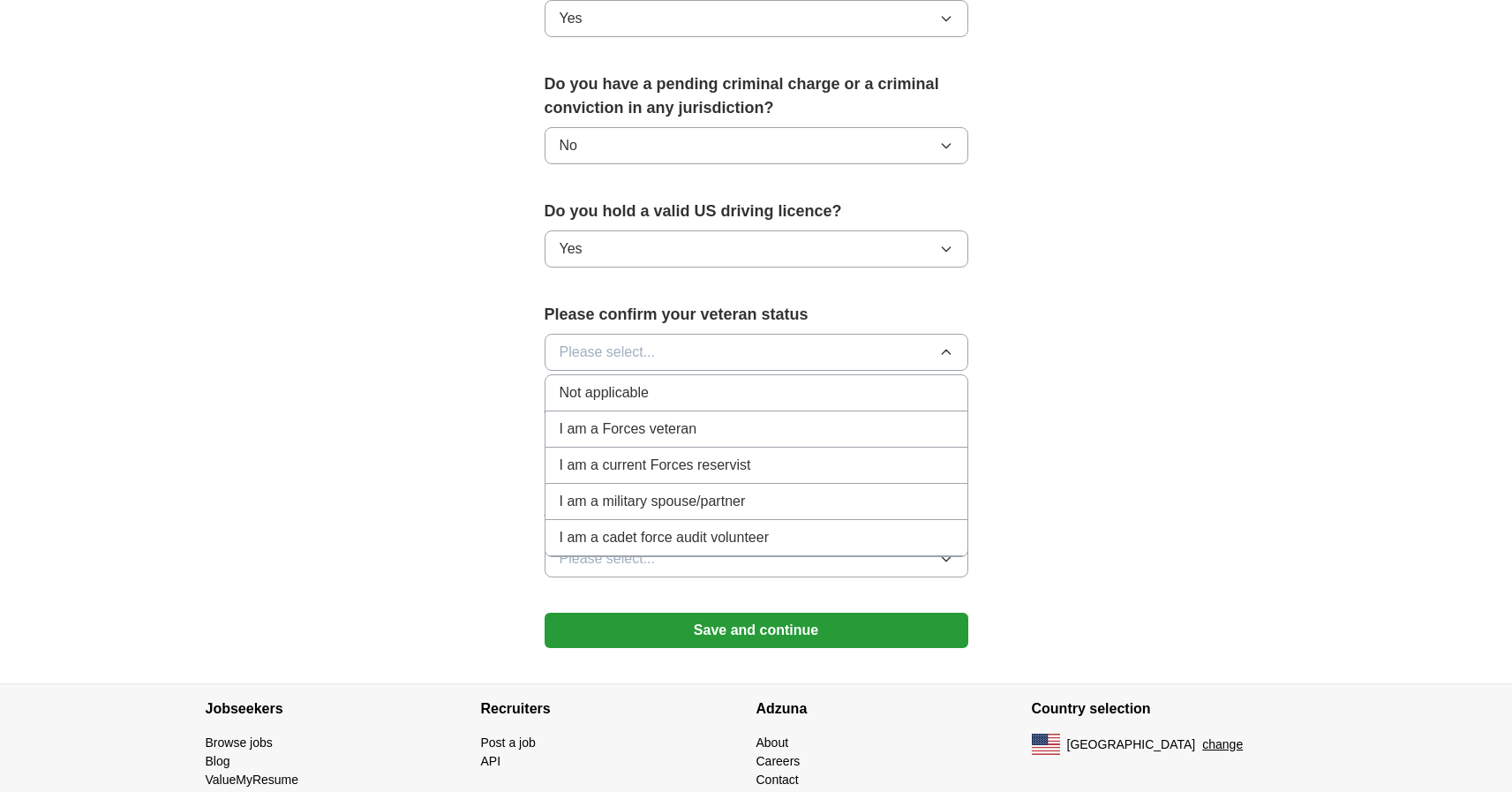
click at [618, 382] on span "Not applicable" at bounding box center [603, 392] width 89 height 21
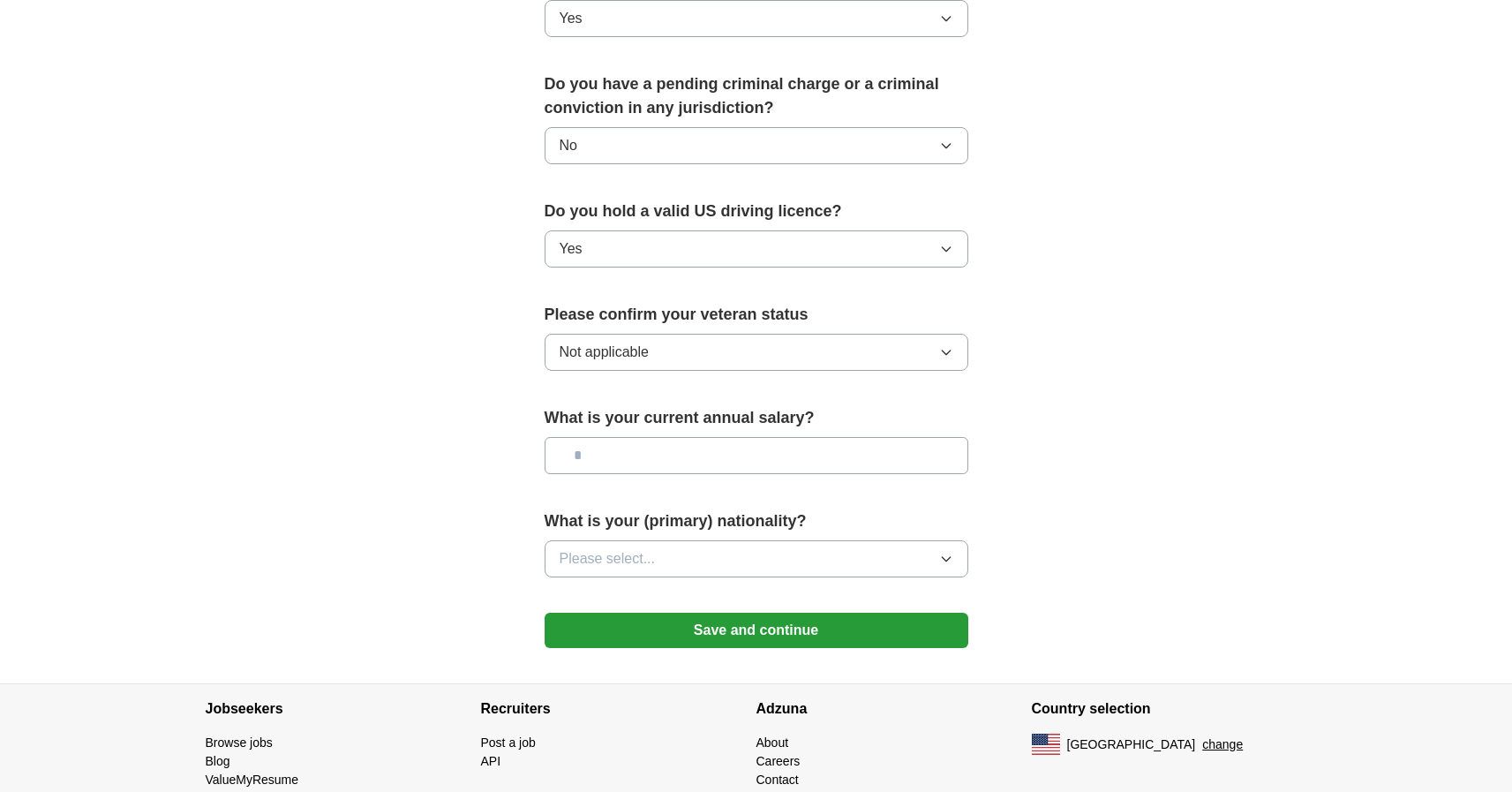
click at [626, 437] on input "text" at bounding box center [756, 455] width 424 height 37
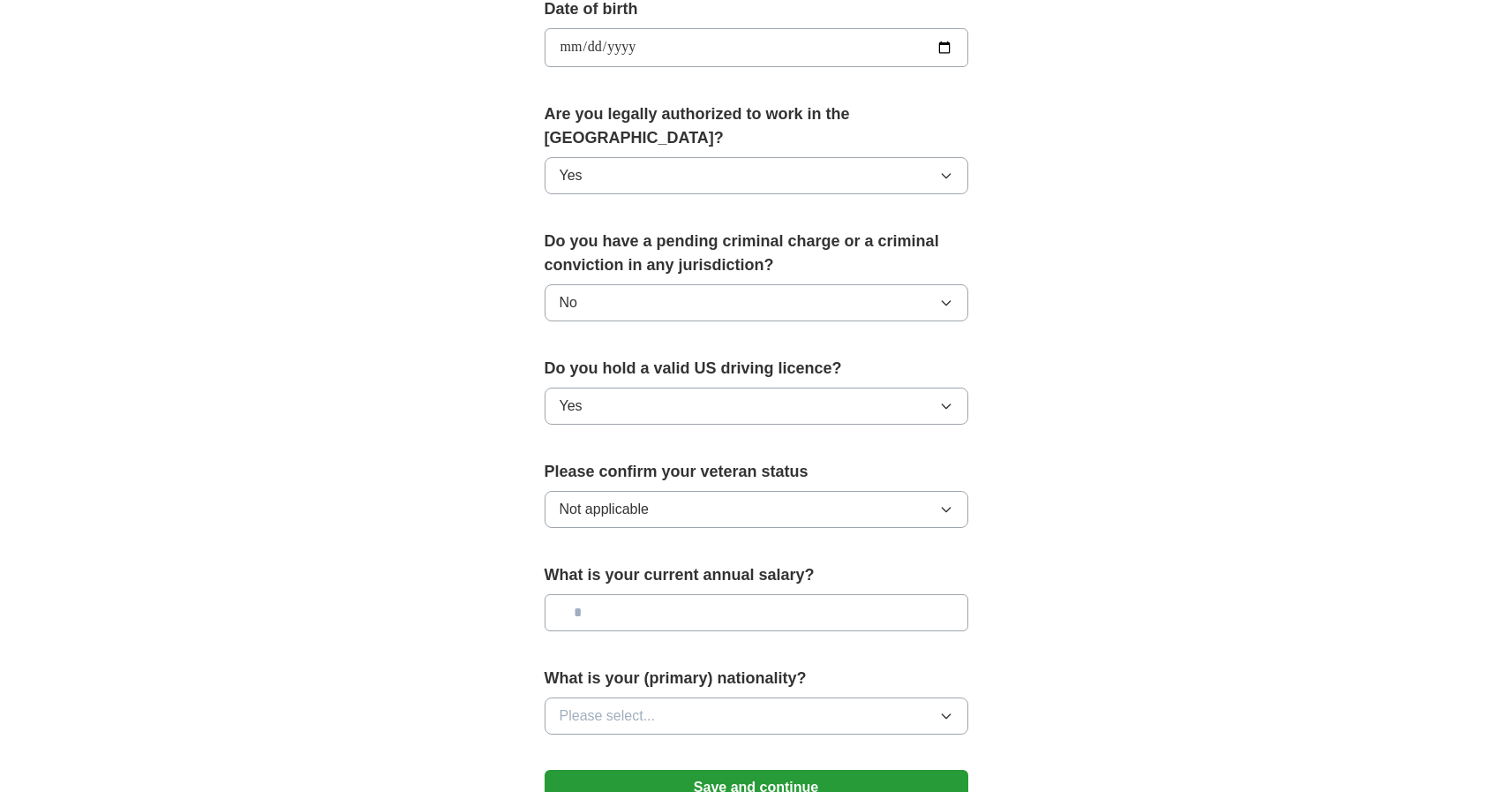
scroll to position [881, 0]
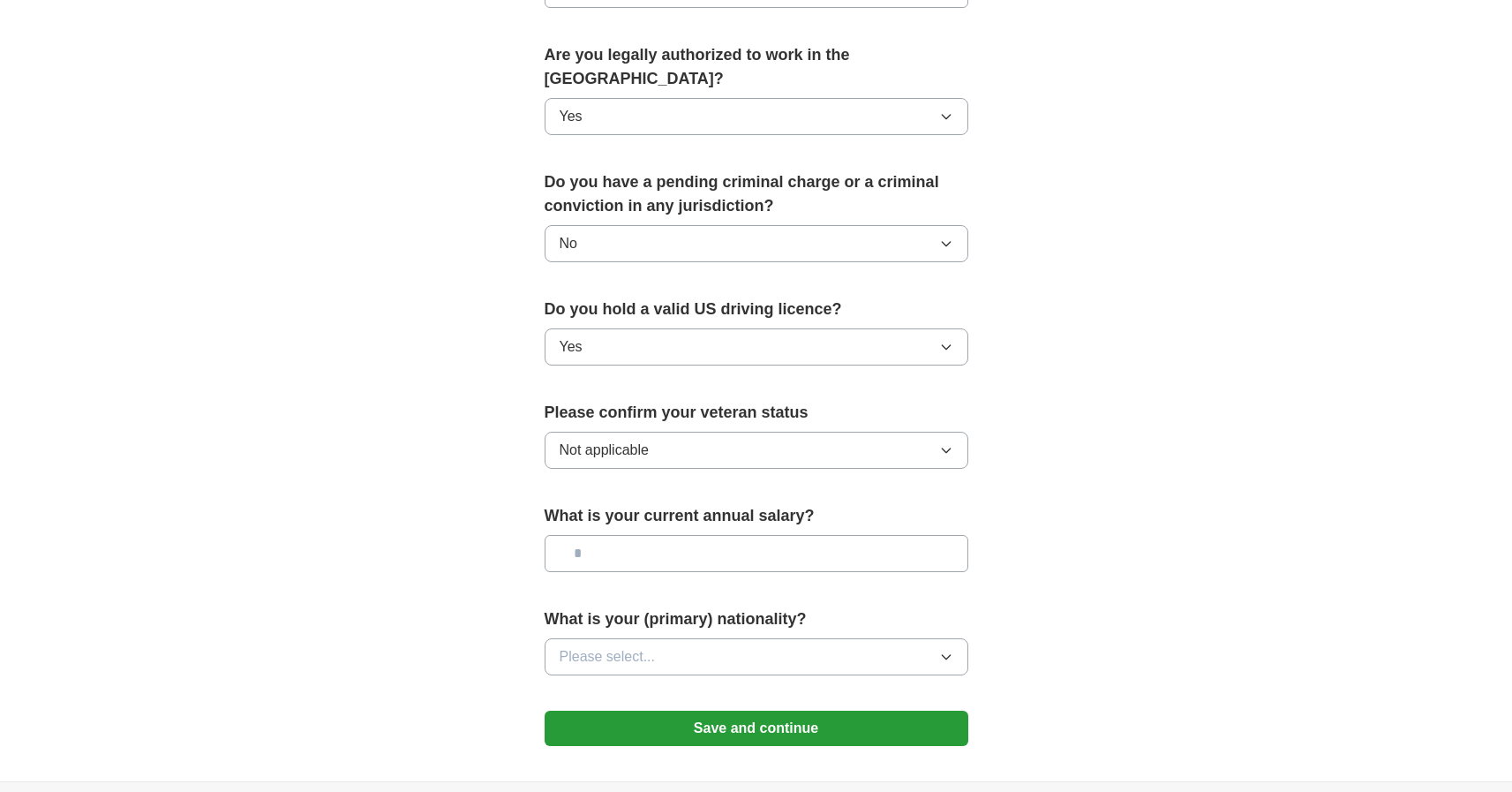
click at [650, 535] on input "text" at bounding box center [756, 553] width 424 height 37
type input "*******"
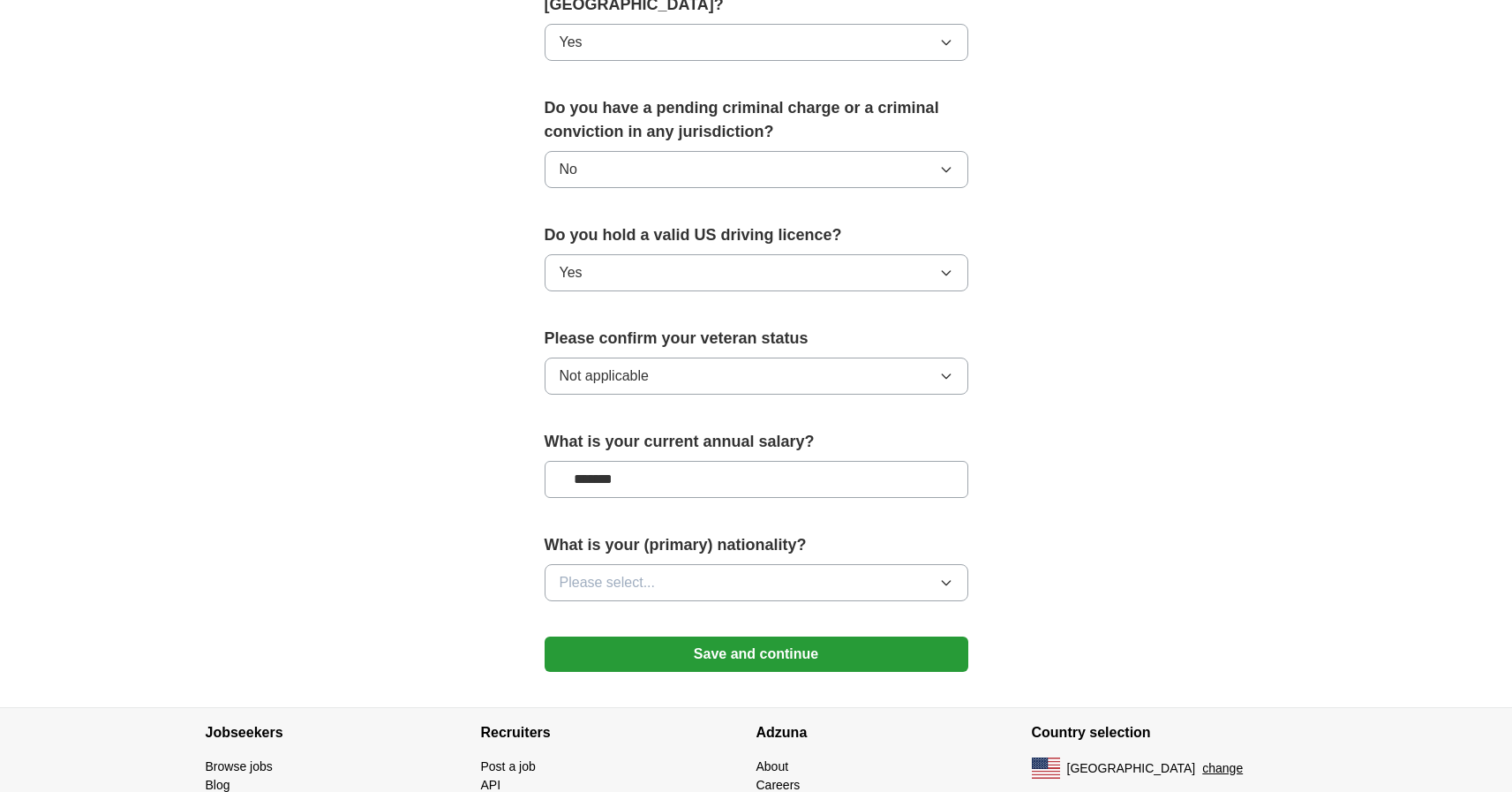
click at [771, 565] on button "Please select..." at bounding box center [756, 583] width 424 height 37
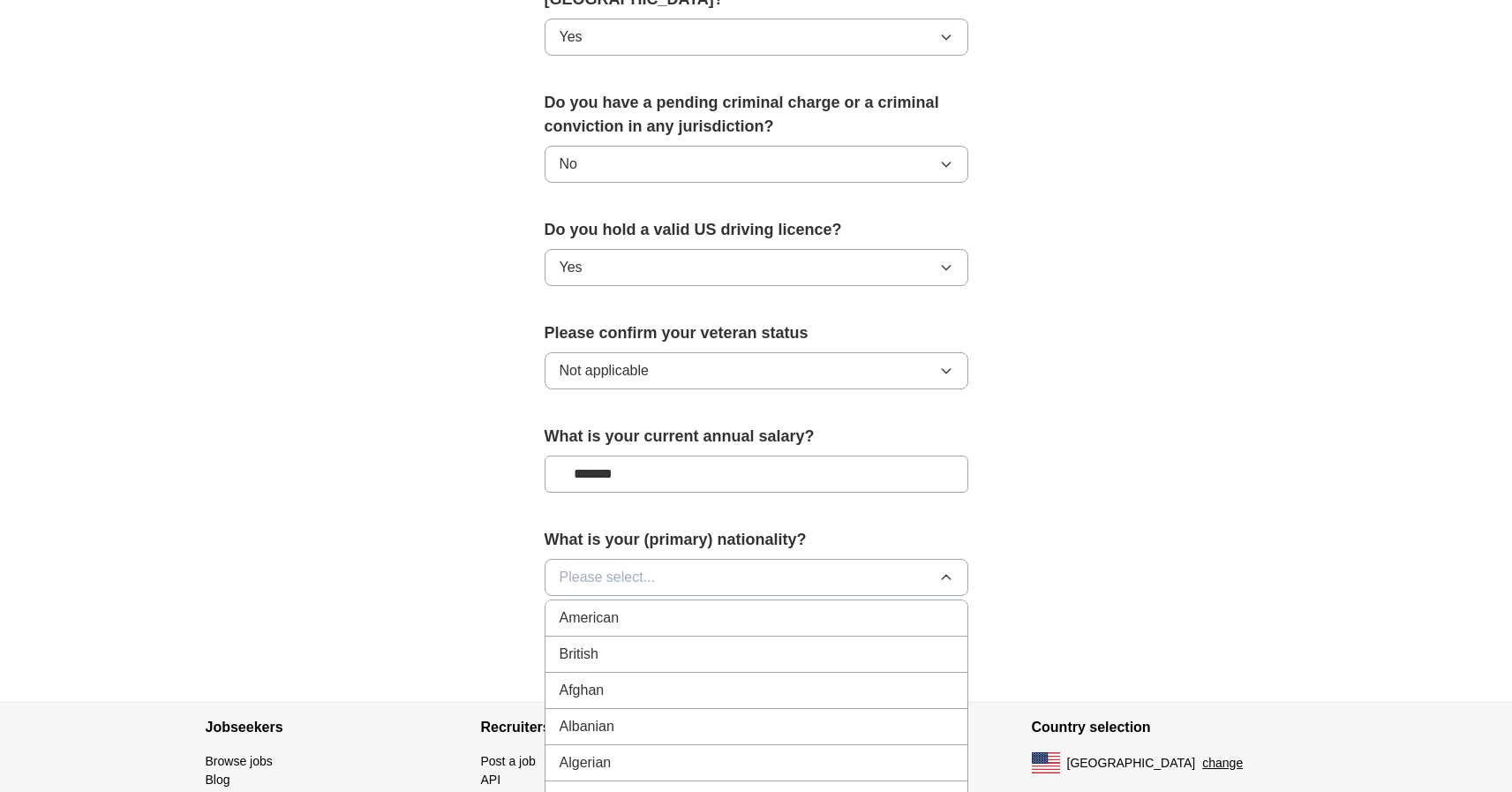
scroll to position [1096, 0]
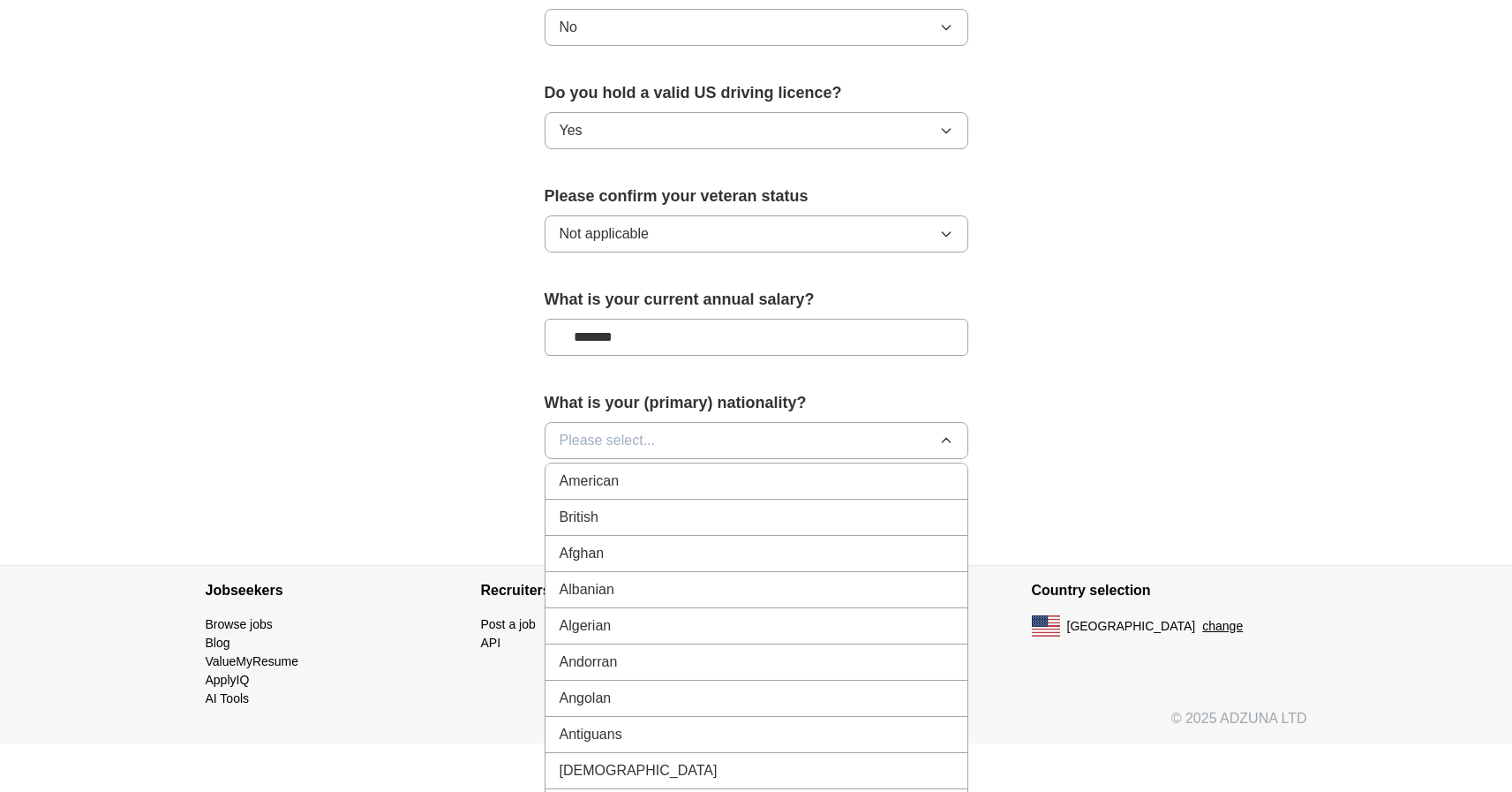
click at [681, 422] on button "Please select..." at bounding box center [756, 440] width 424 height 37
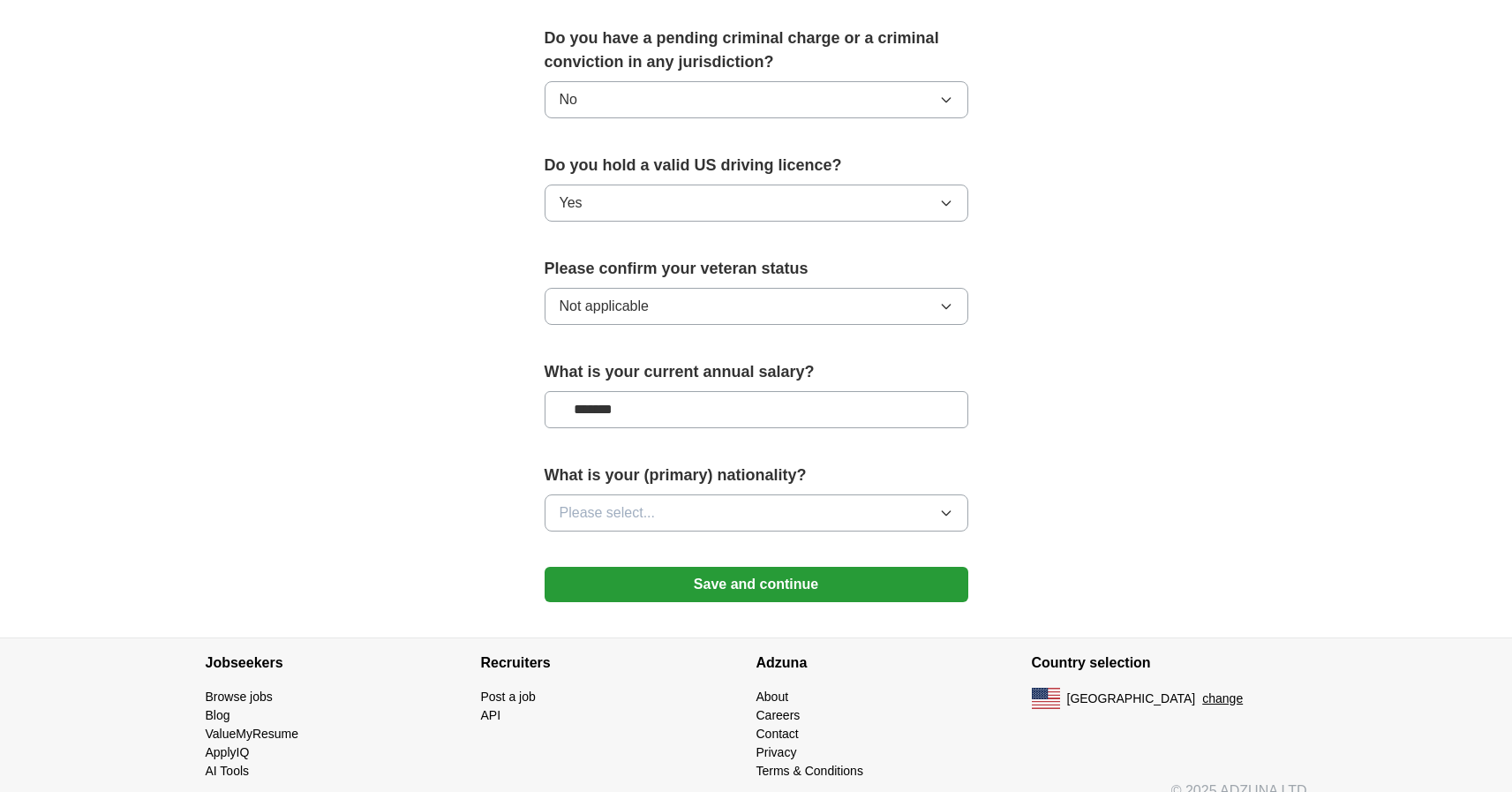
click at [634, 503] on span "Please select..." at bounding box center [607, 513] width 96 height 21
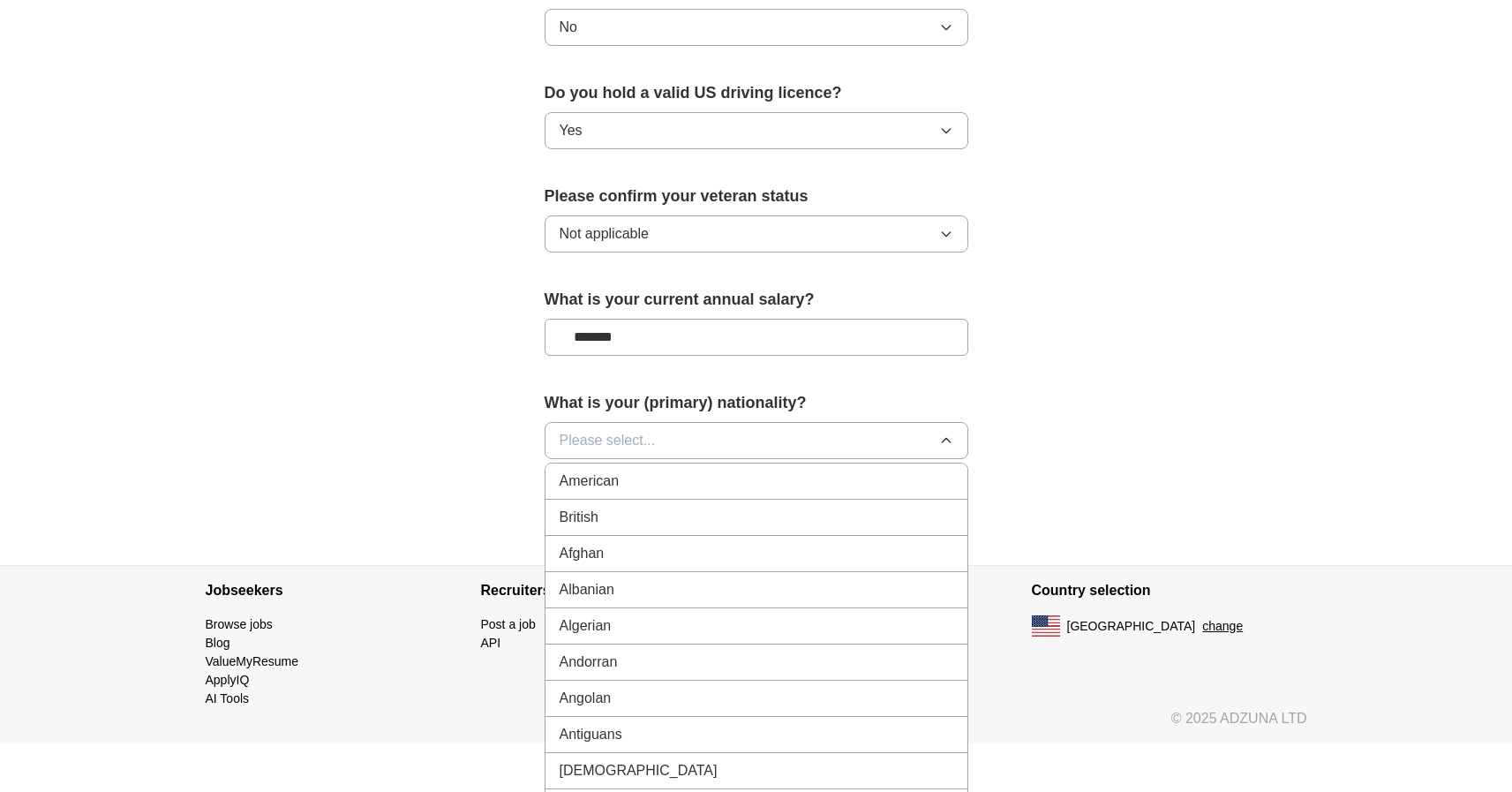
click at [633, 430] on span "Please select..." at bounding box center [607, 440] width 96 height 21
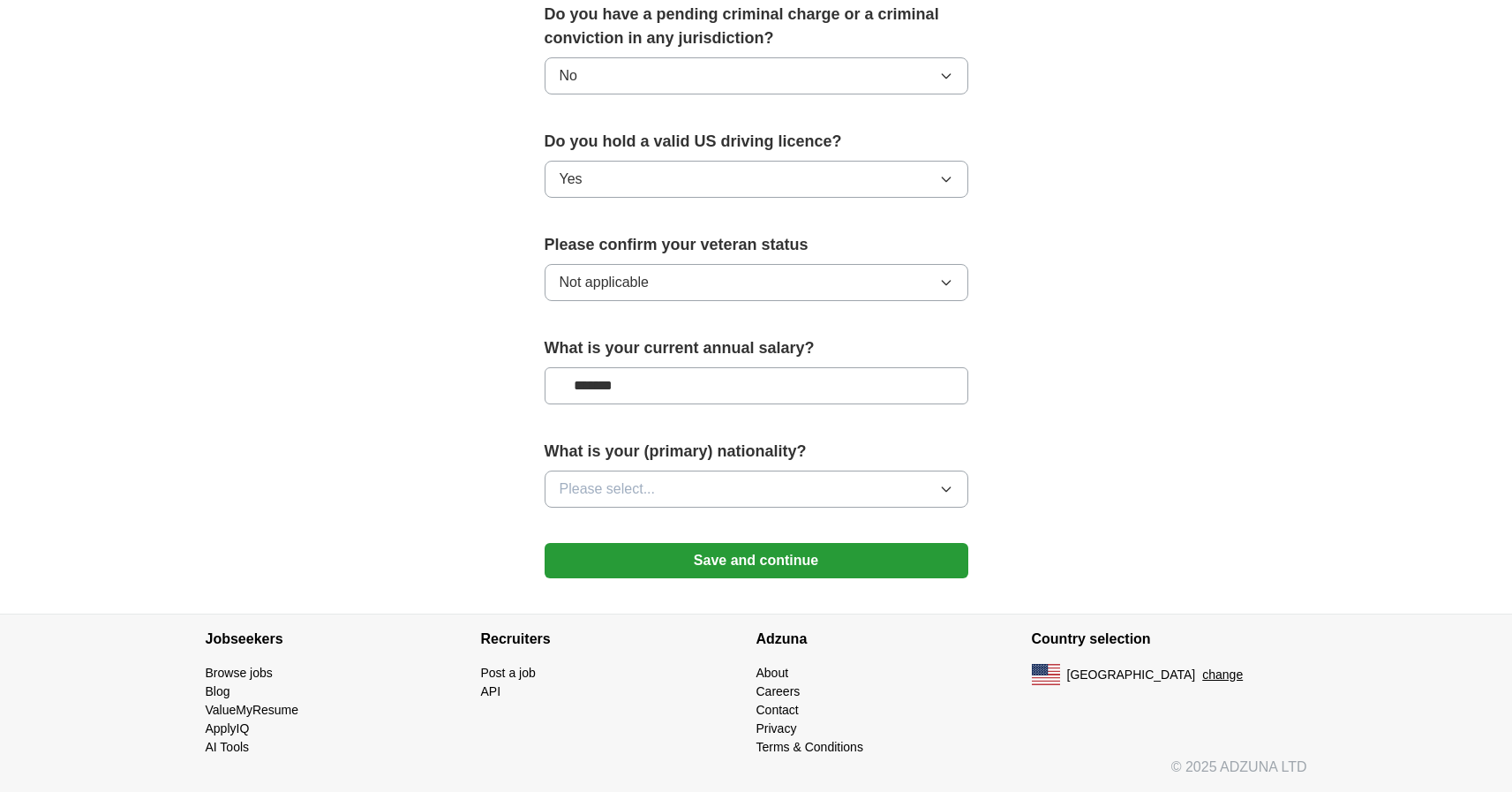
scroll to position [1024, 0]
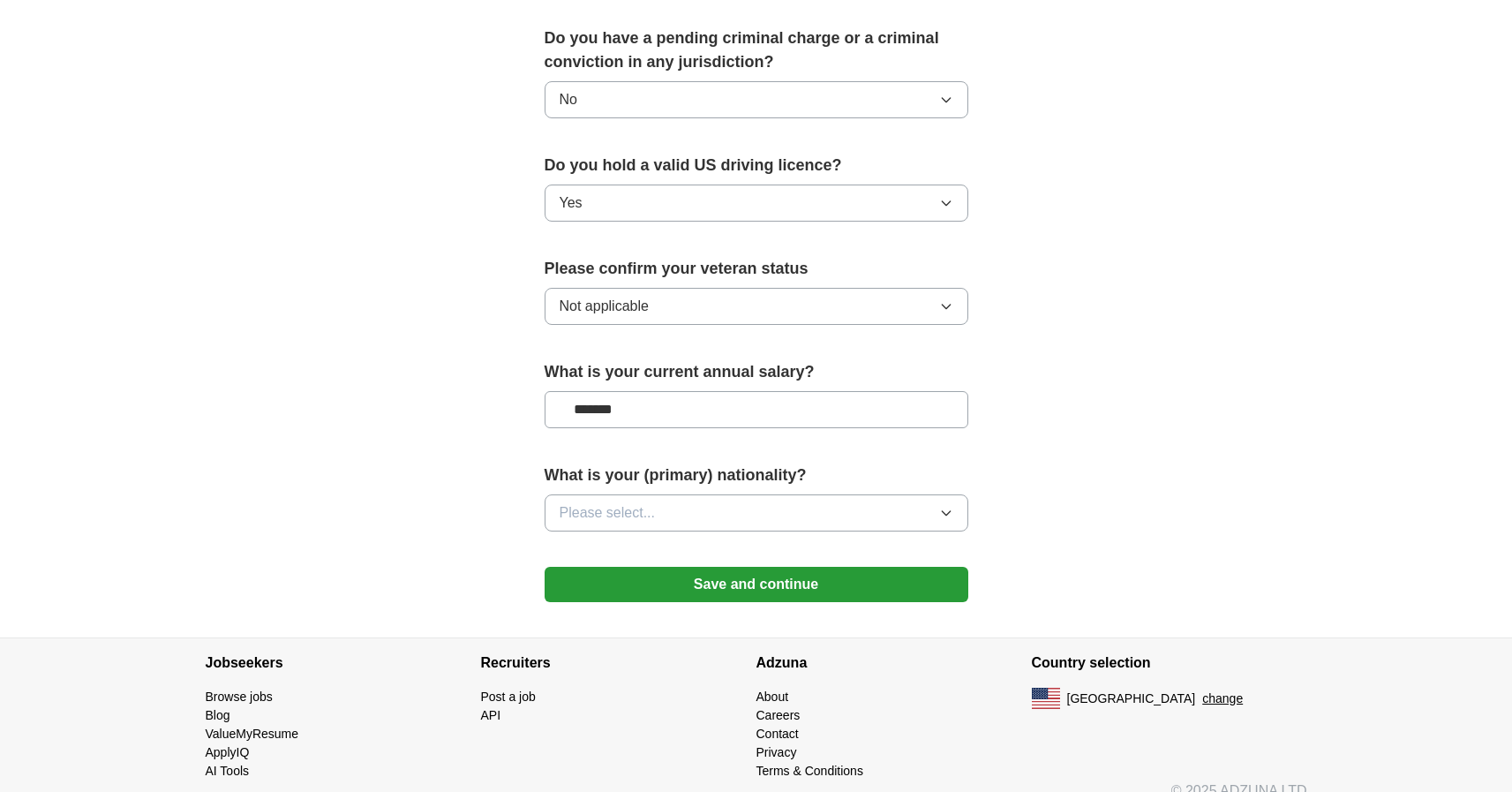
click at [628, 503] on span "Please select..." at bounding box center [607, 513] width 96 height 21
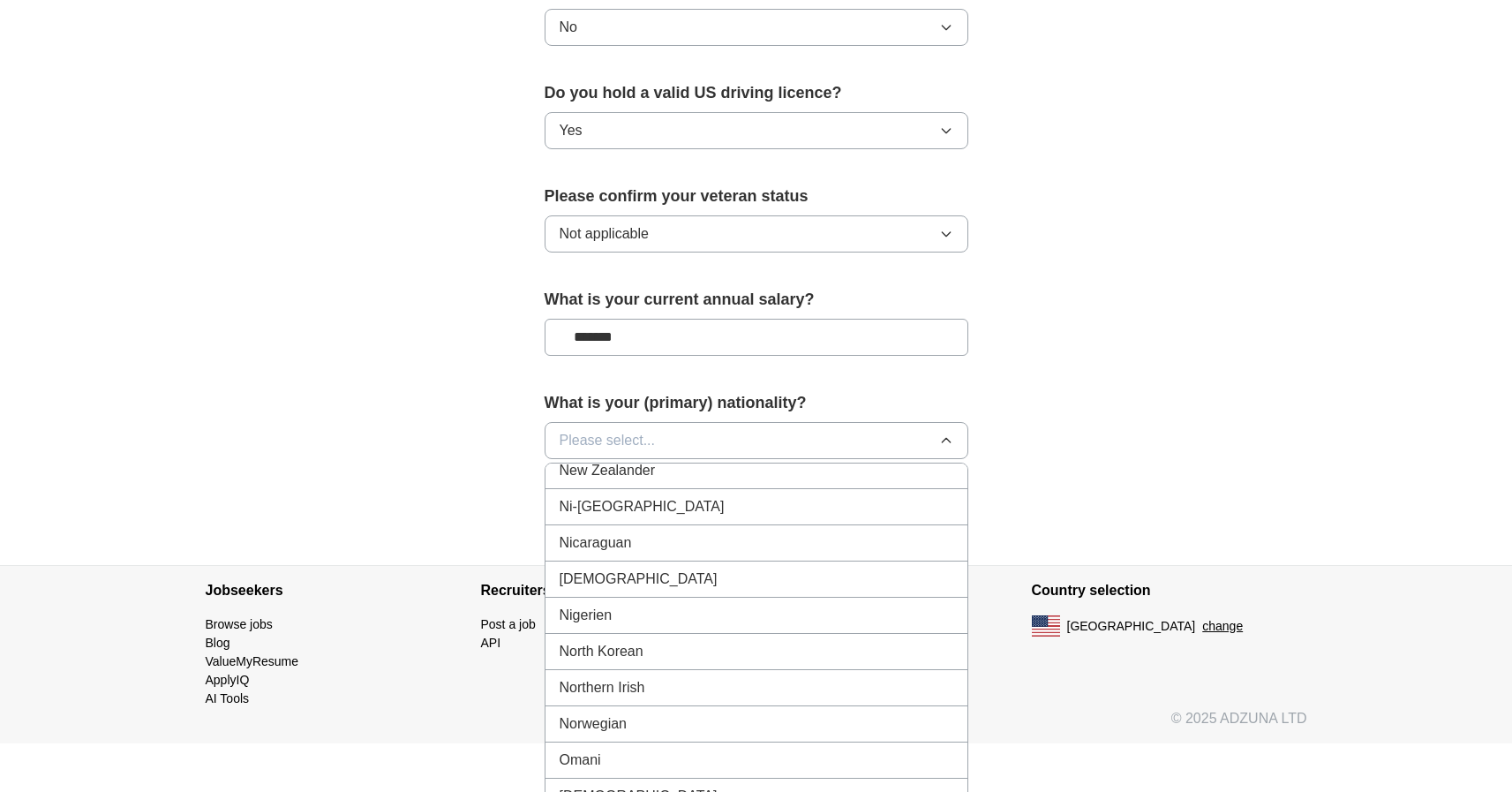
scroll to position [6635, 0]
click at [627, 496] on div "Ukrainian" at bounding box center [756, 506] width 394 height 21
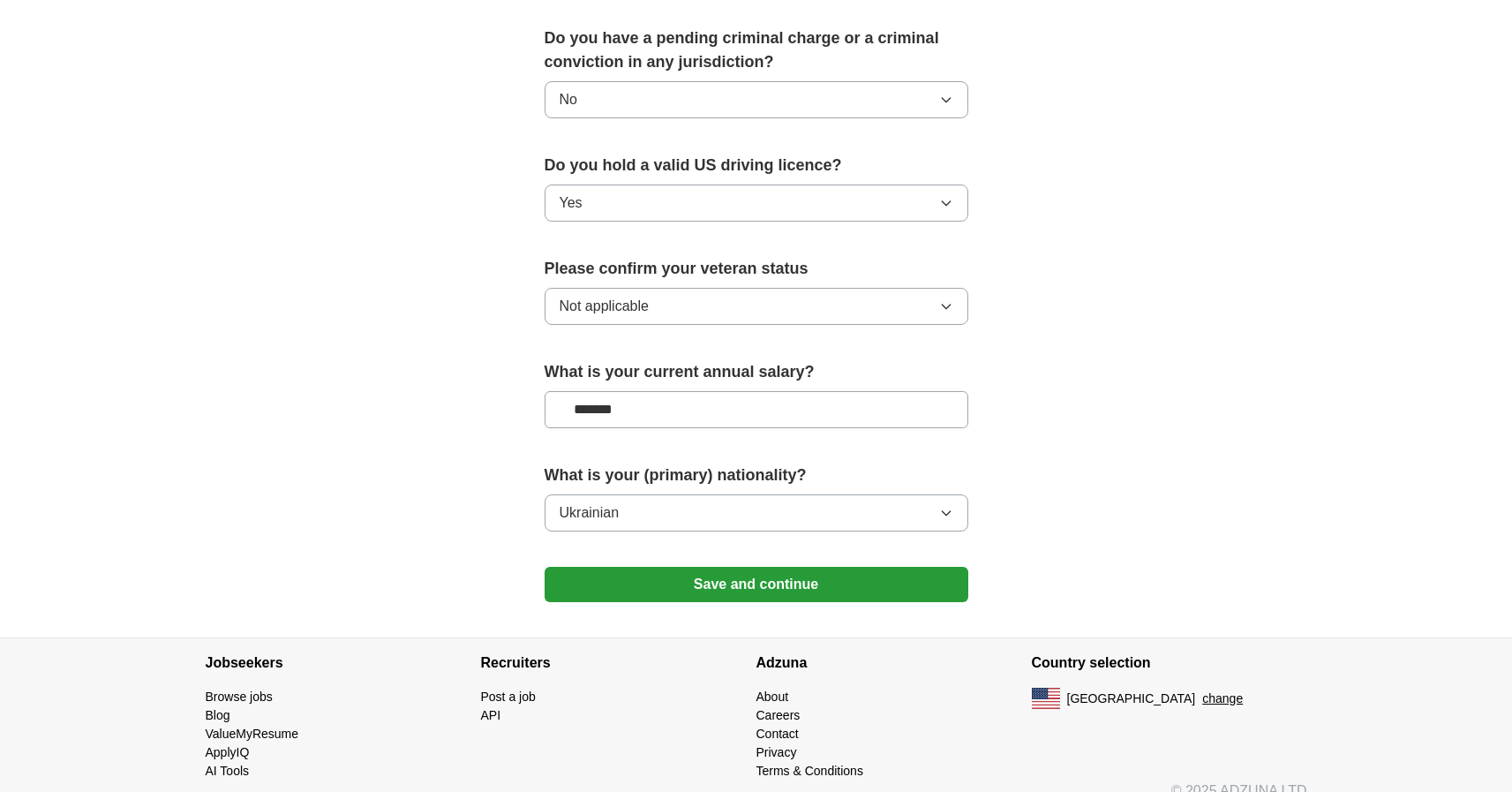
click at [754, 567] on button "Save and continue" at bounding box center [756, 584] width 424 height 35
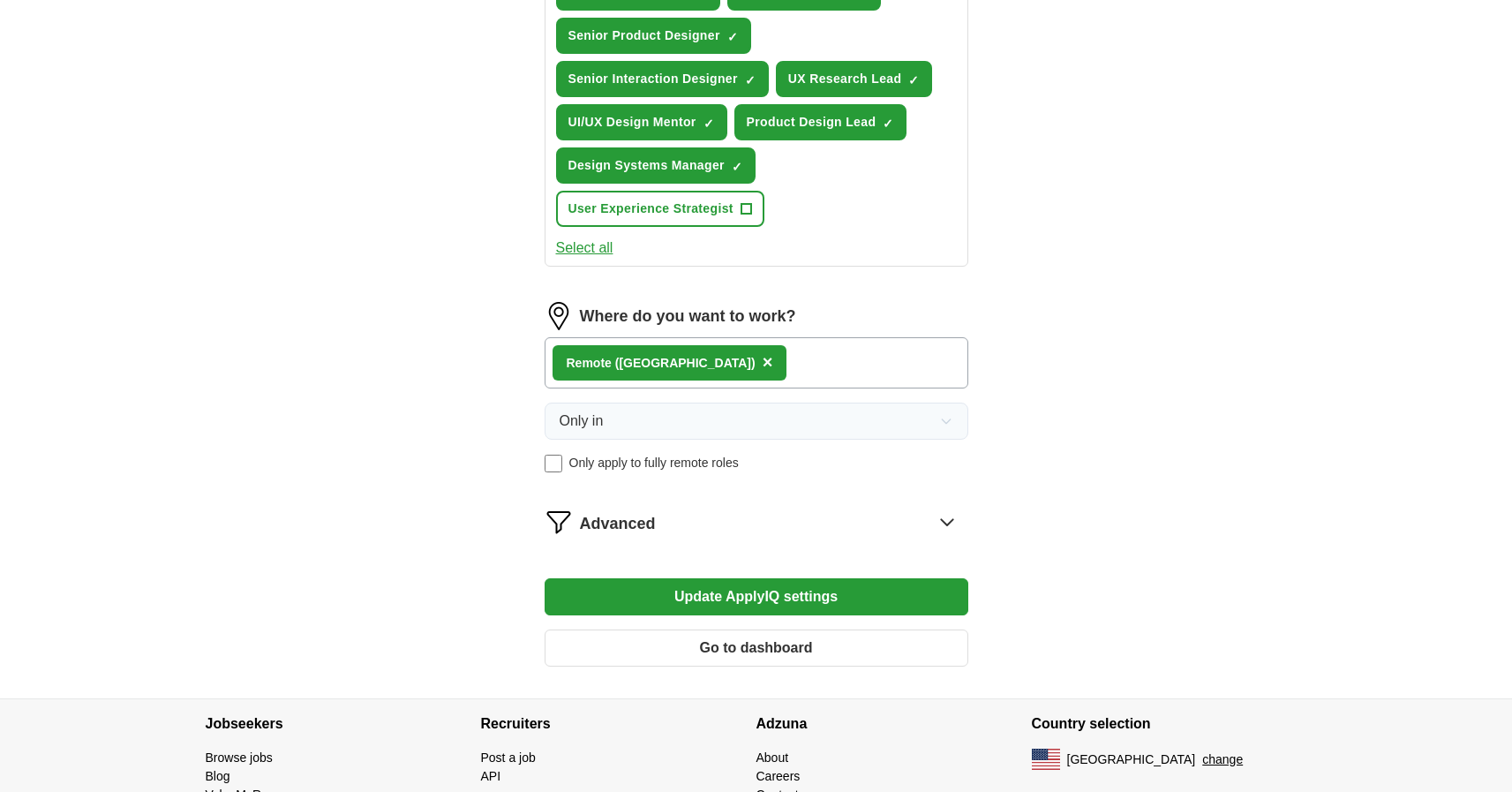
scroll to position [863, 0]
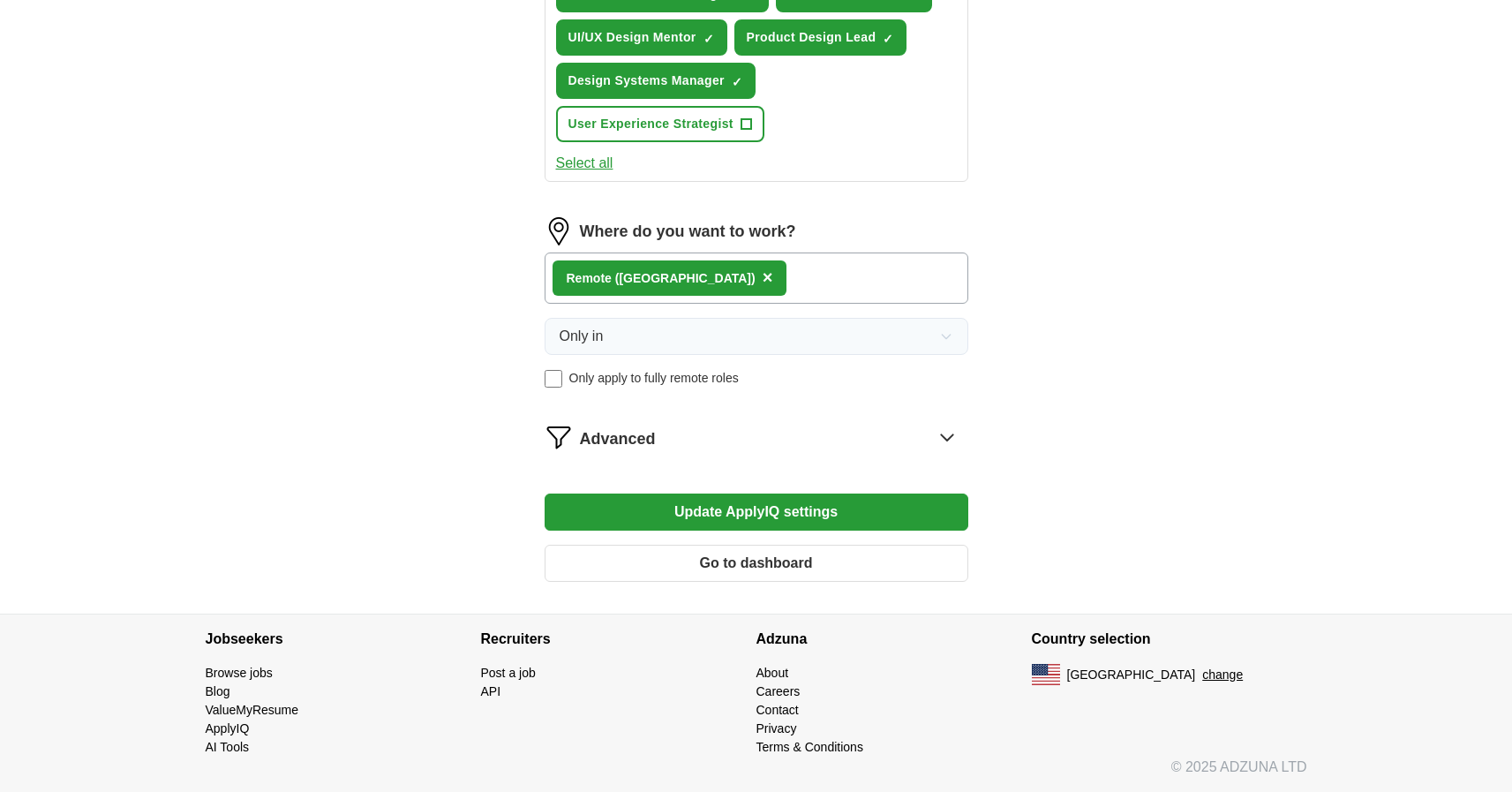
click at [742, 516] on button "Update ApplyIQ settings" at bounding box center [756, 512] width 424 height 37
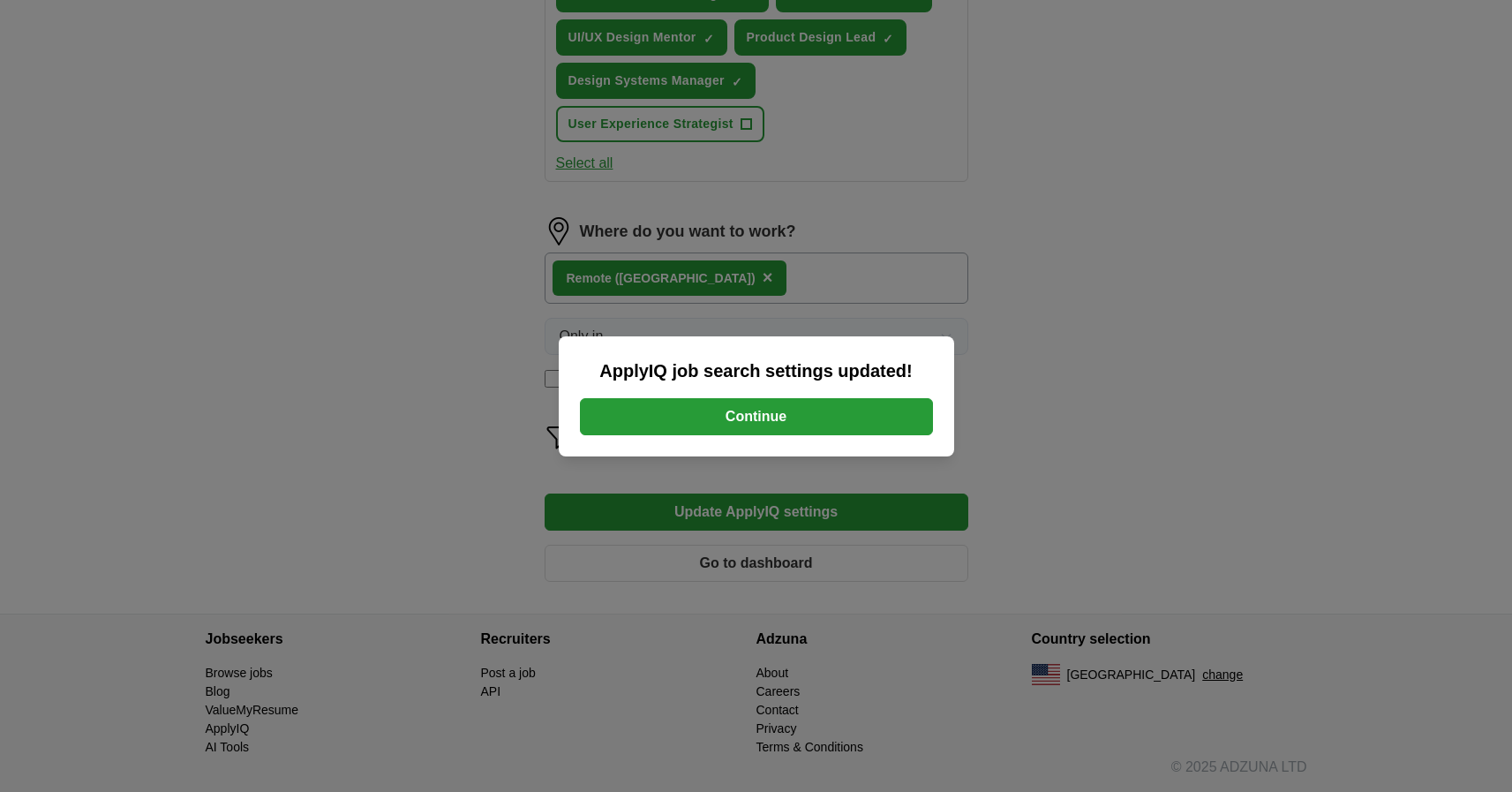
click at [770, 417] on button "Continue" at bounding box center [757, 416] width 353 height 37
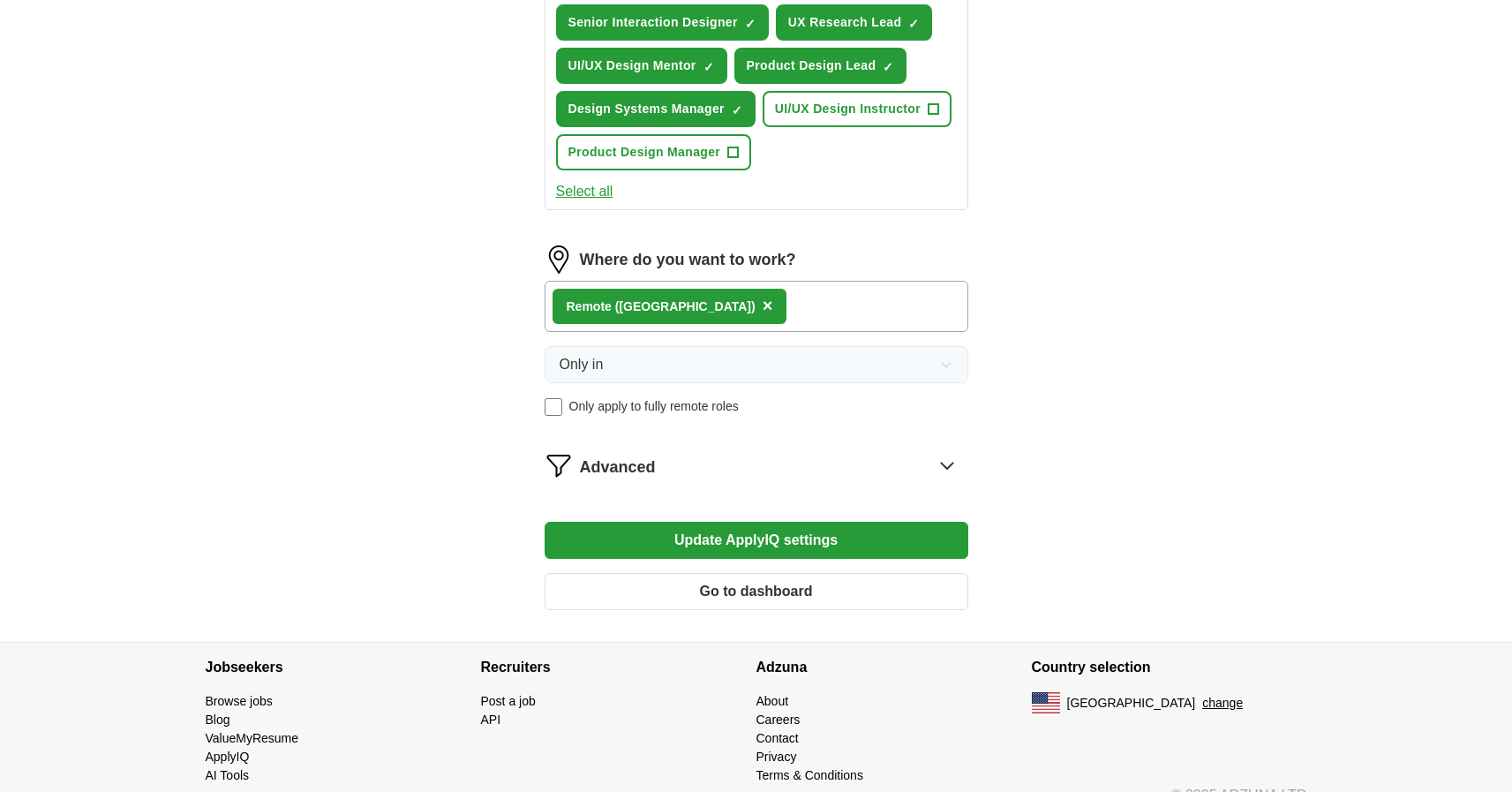
scroll to position [863, 0]
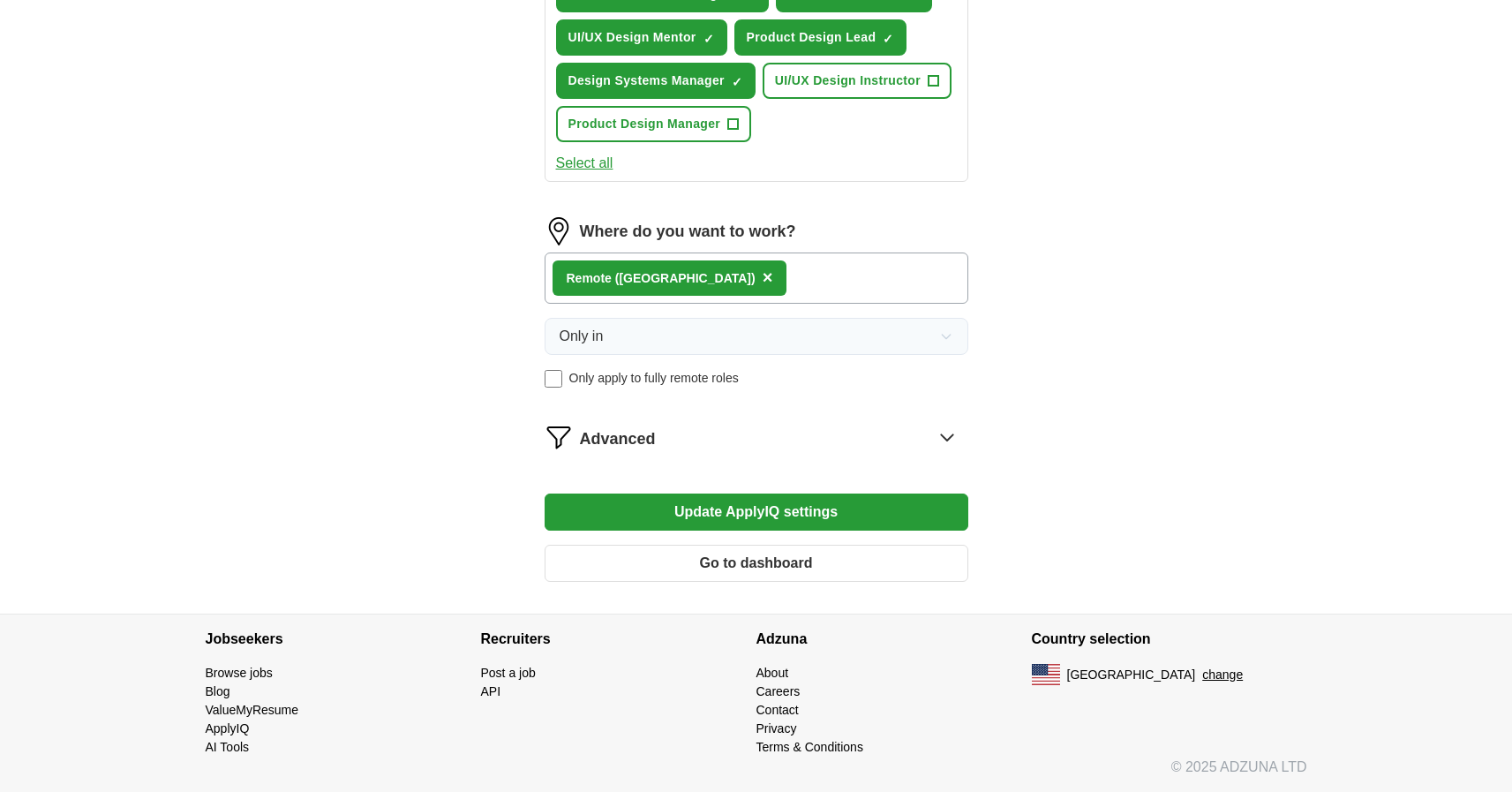
click at [946, 439] on icon at bounding box center [947, 437] width 28 height 28
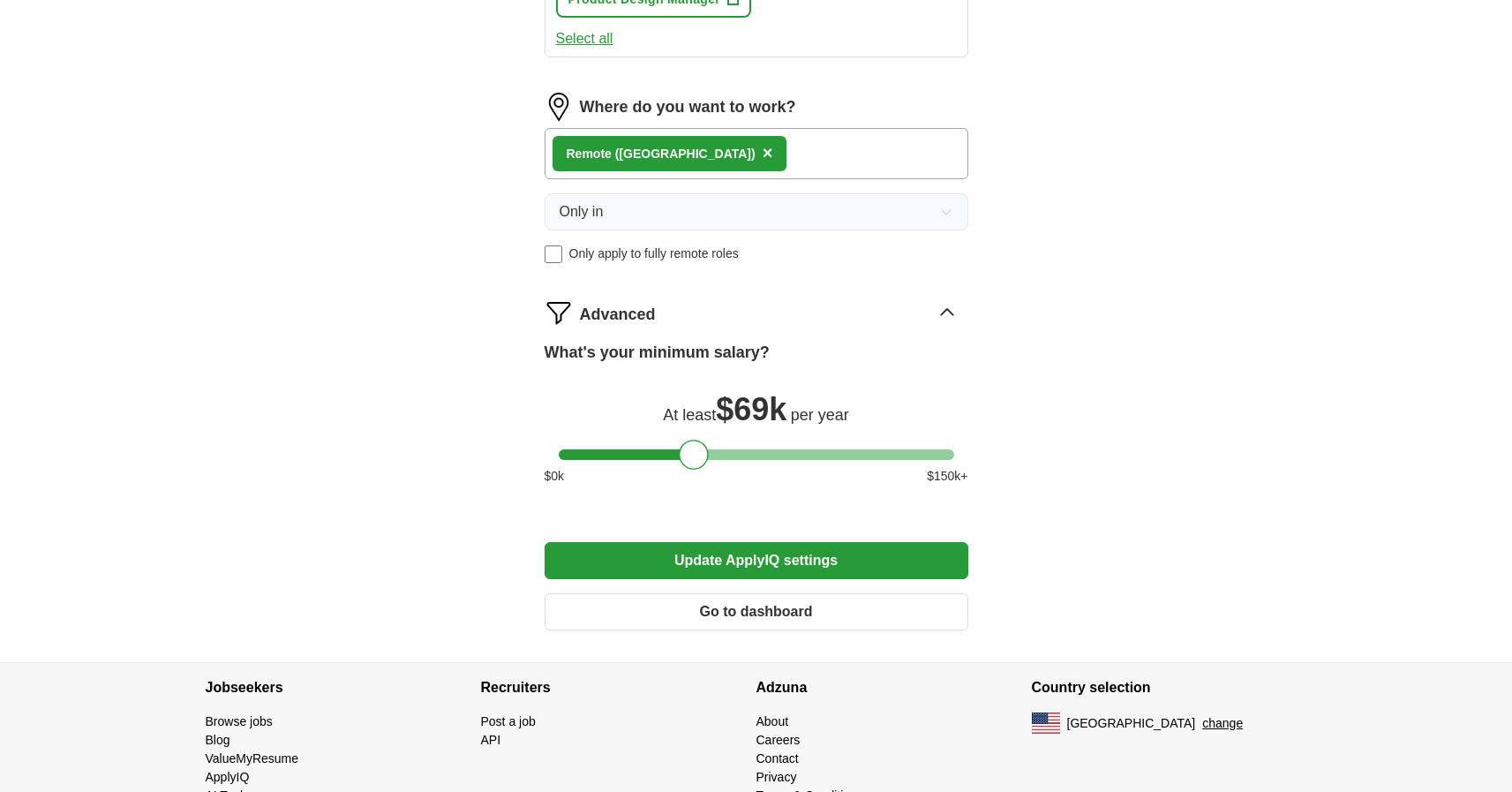
scroll to position [1035, 0]
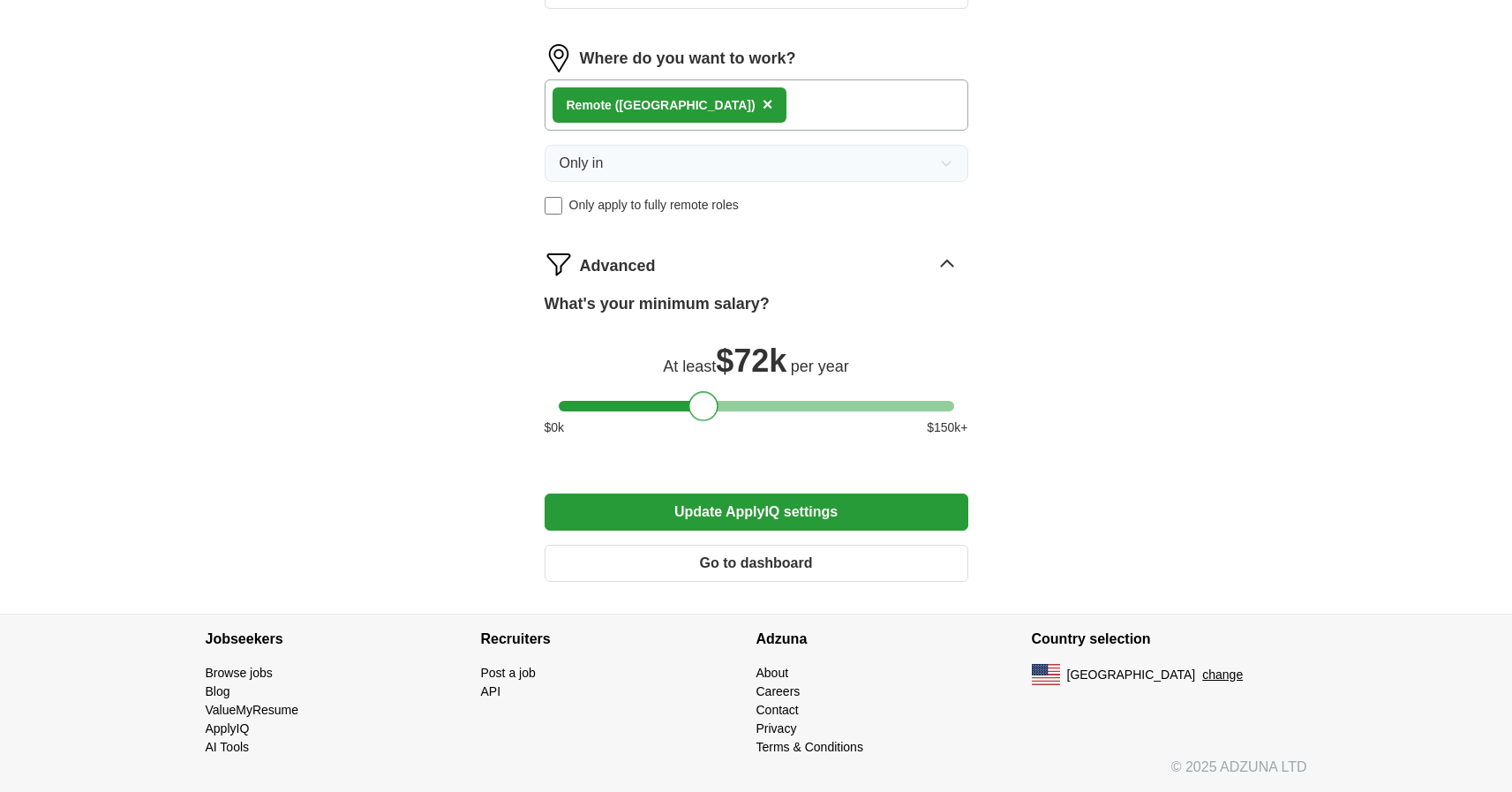
click at [702, 406] on div at bounding box center [703, 406] width 30 height 30
click at [771, 514] on button "Update ApplyIQ settings" at bounding box center [756, 512] width 424 height 37
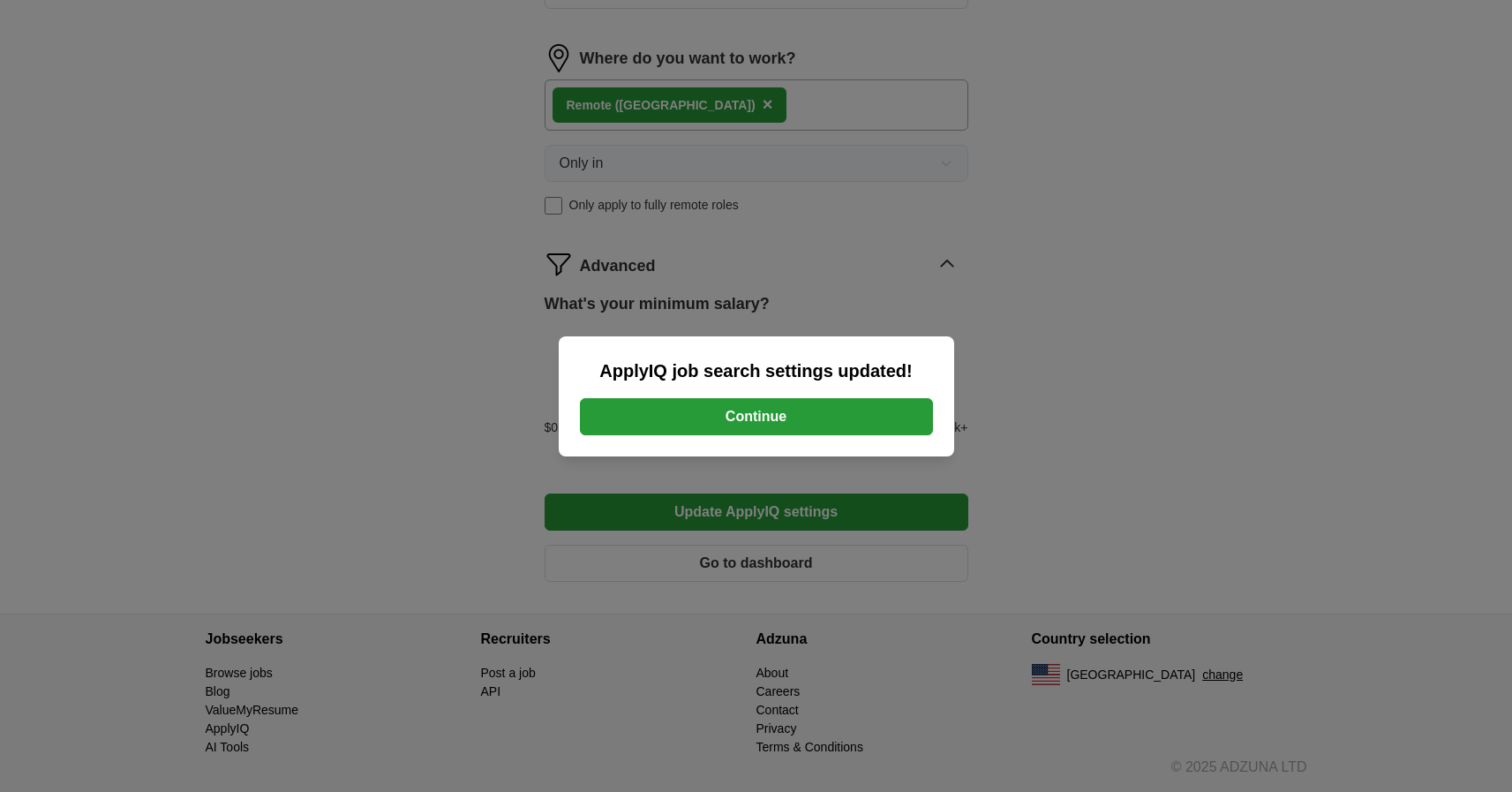
click at [803, 419] on button "Continue" at bounding box center [757, 416] width 353 height 37
